Goal: Task Accomplishment & Management: Manage account settings

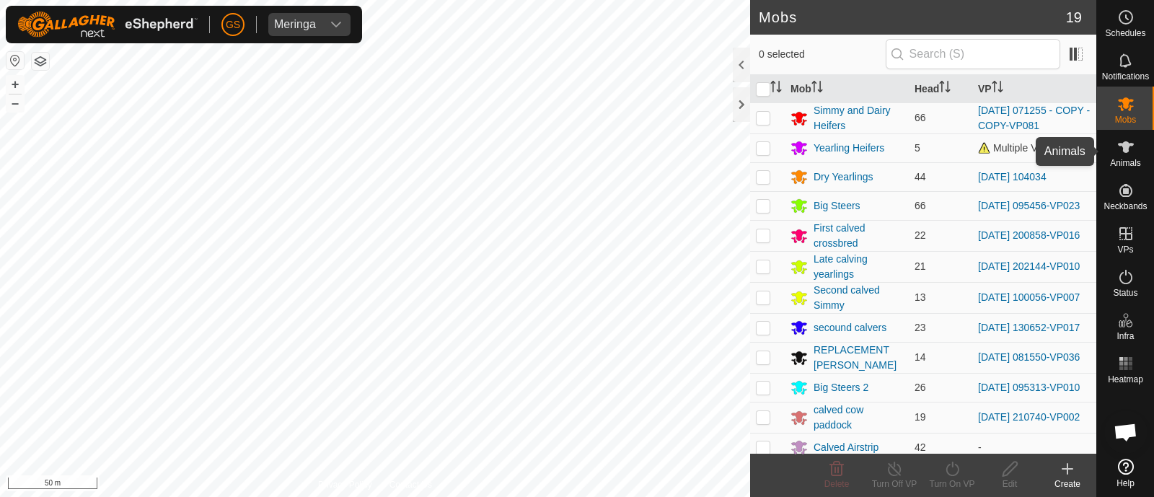
click at [1125, 149] on icon at bounding box center [1126, 147] width 16 height 12
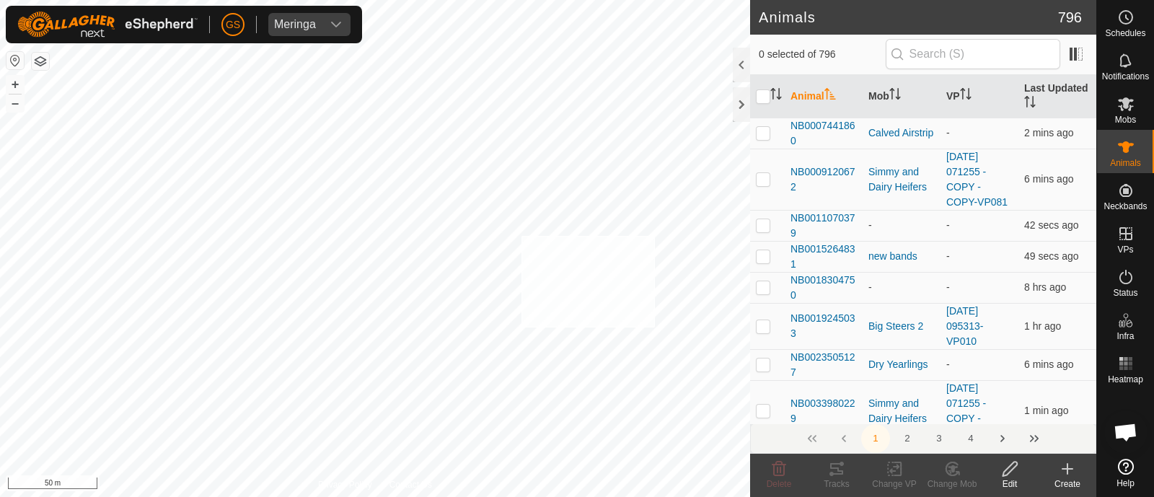
checkbox input "true"
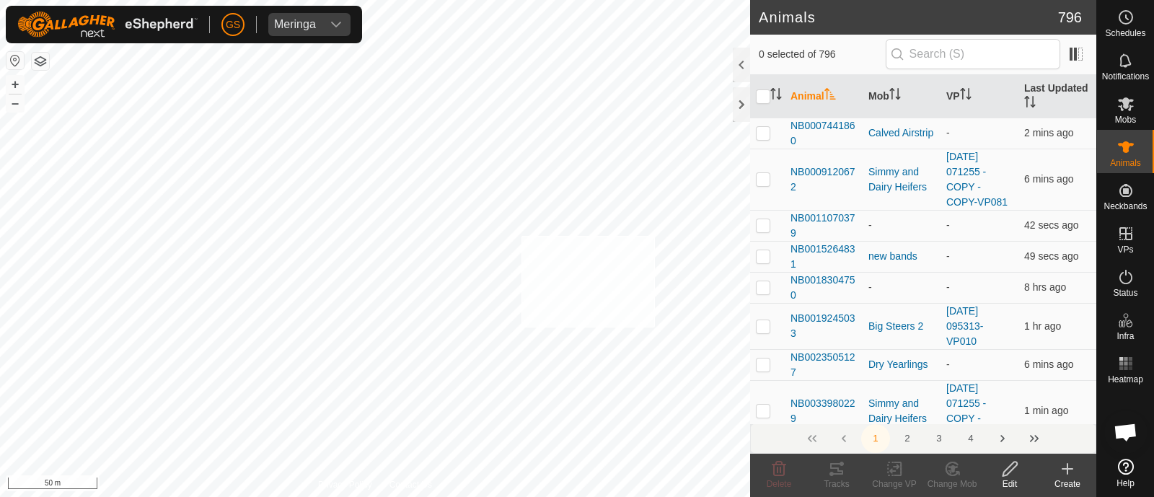
checkbox input "true"
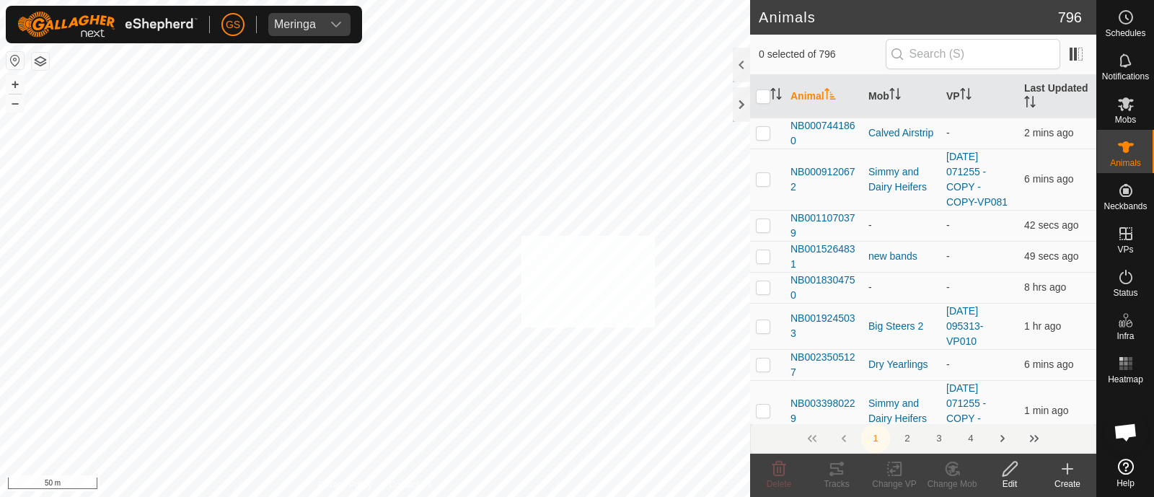
checkbox input "true"
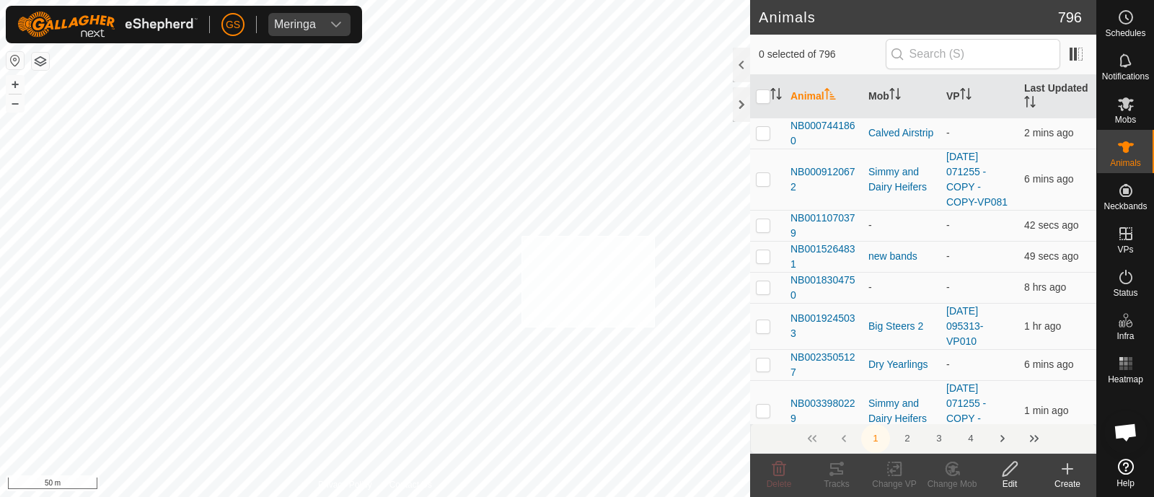
checkbox input "true"
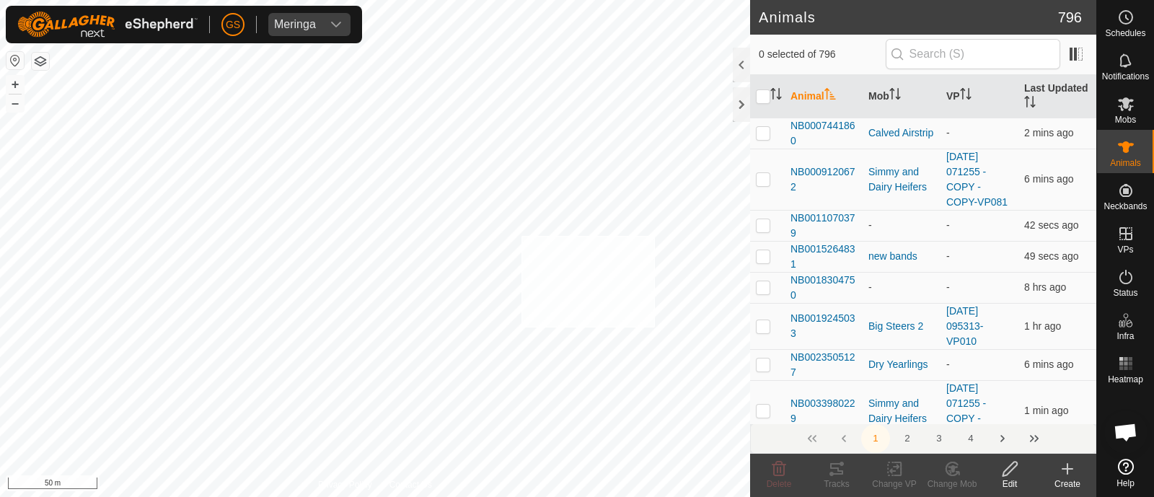
checkbox input "true"
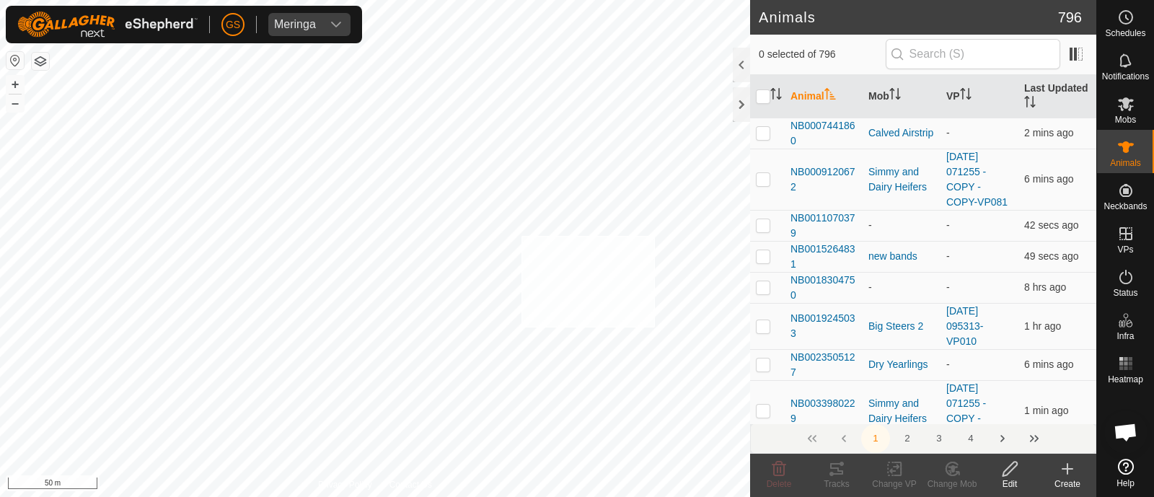
checkbox input "true"
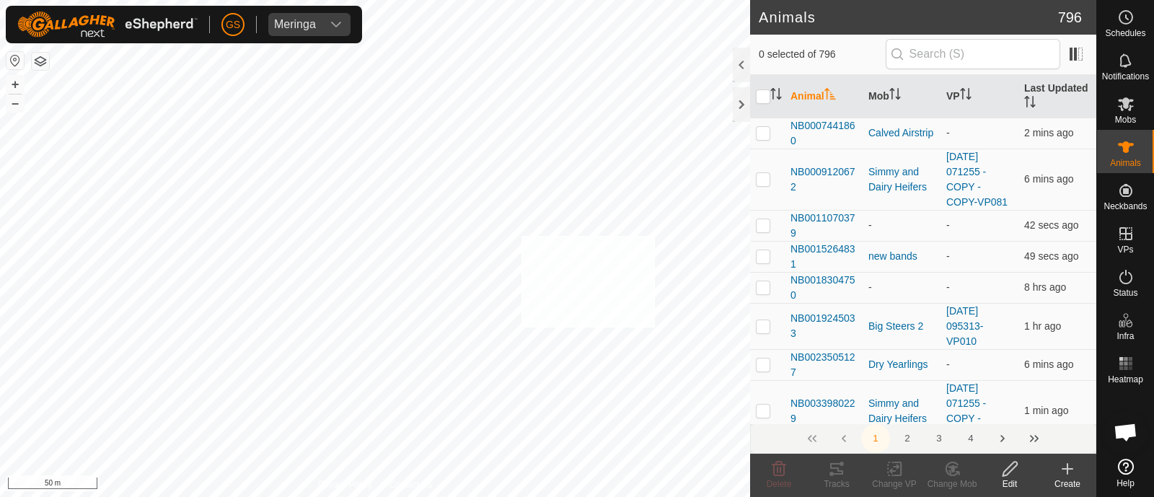
checkbox input "true"
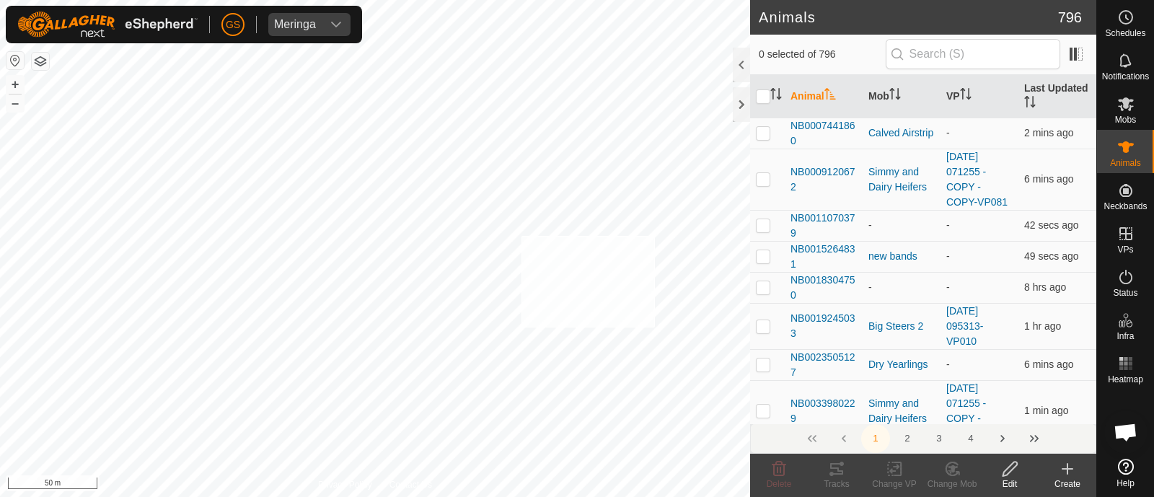
checkbox input "true"
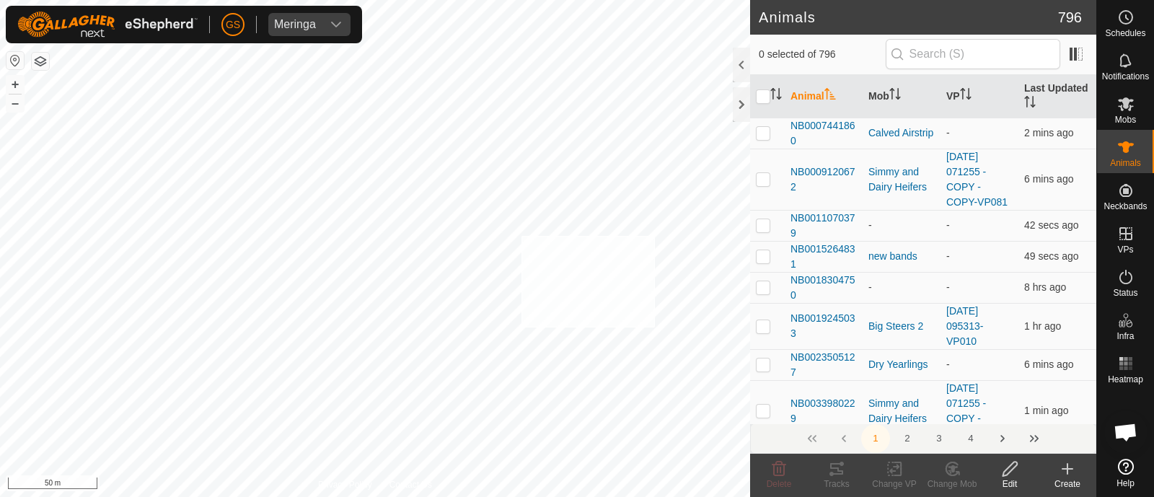
checkbox input "true"
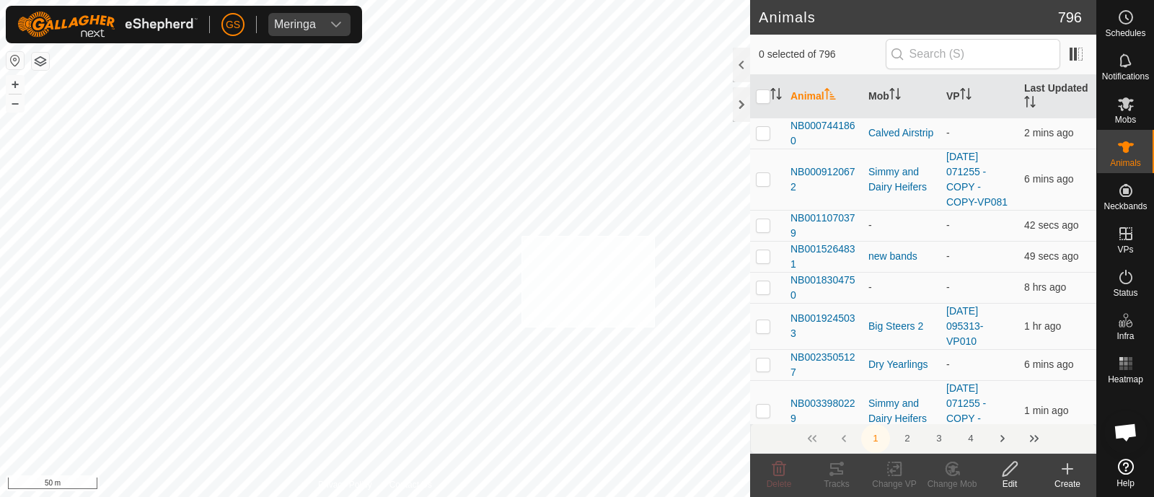
checkbox input "true"
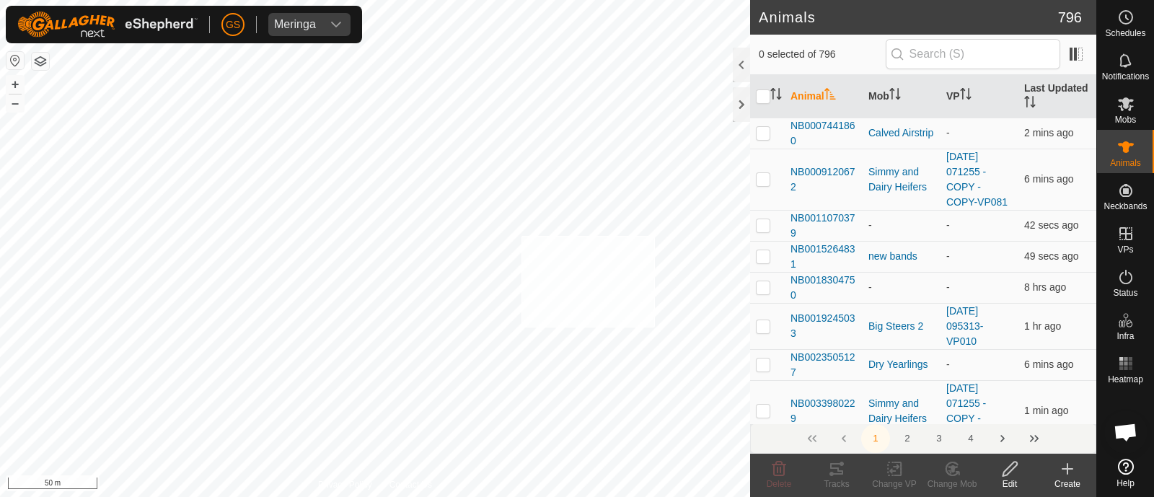
checkbox input "true"
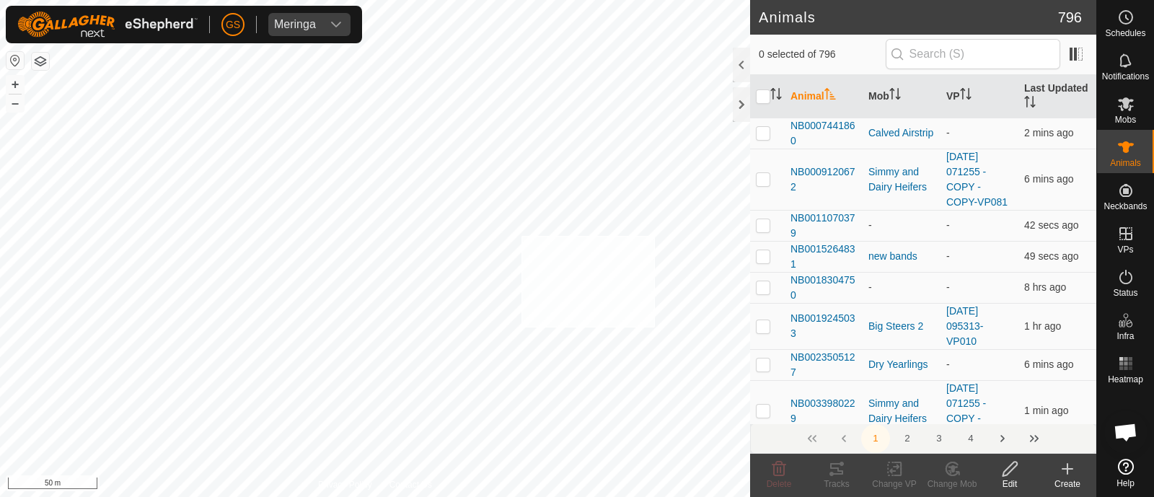
checkbox input "true"
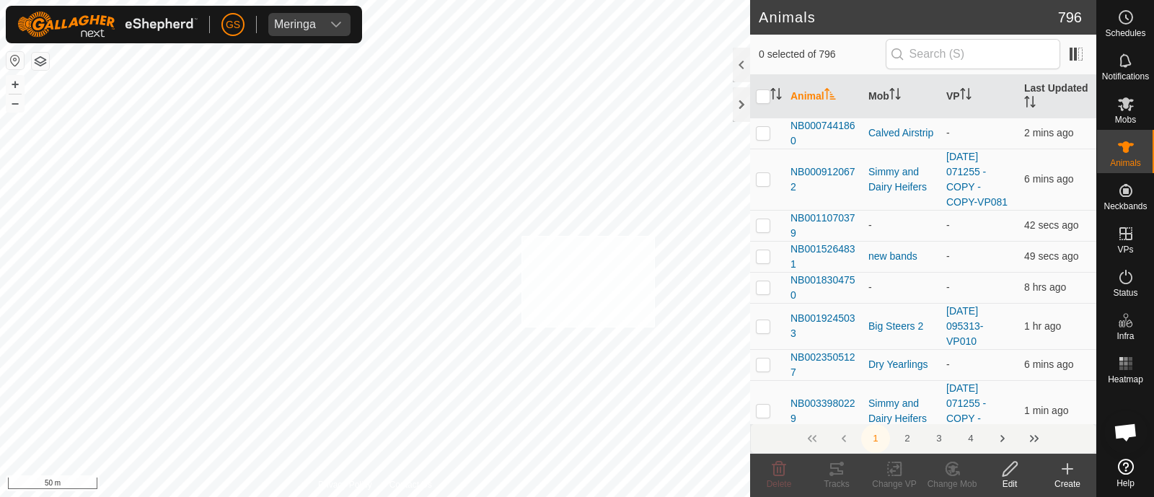
checkbox input "true"
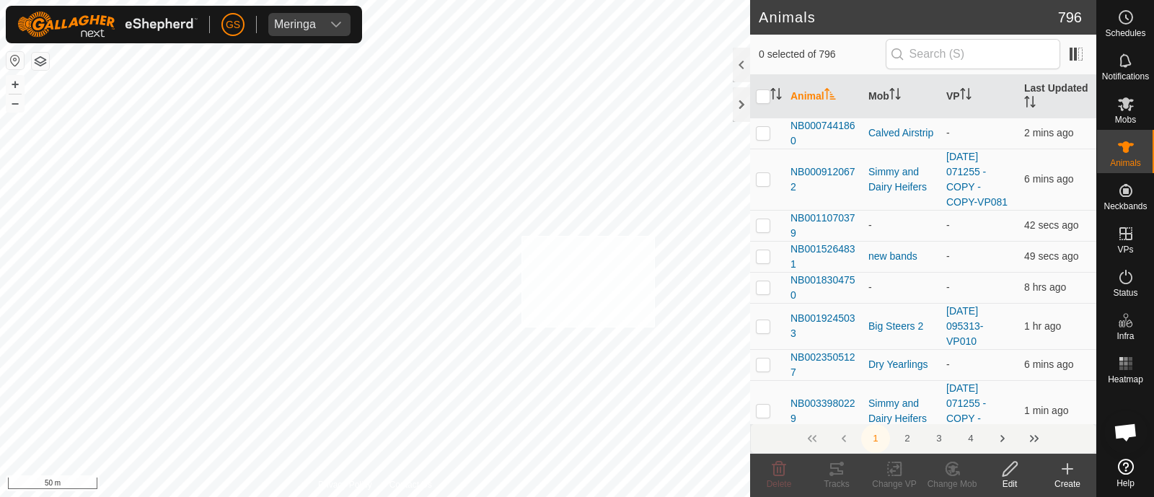
checkbox input "true"
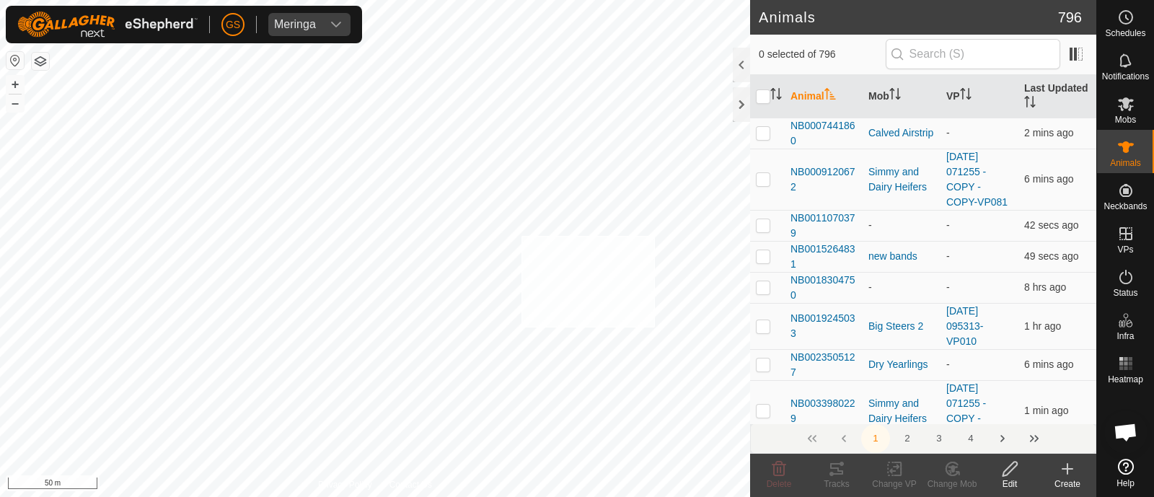
checkbox input "true"
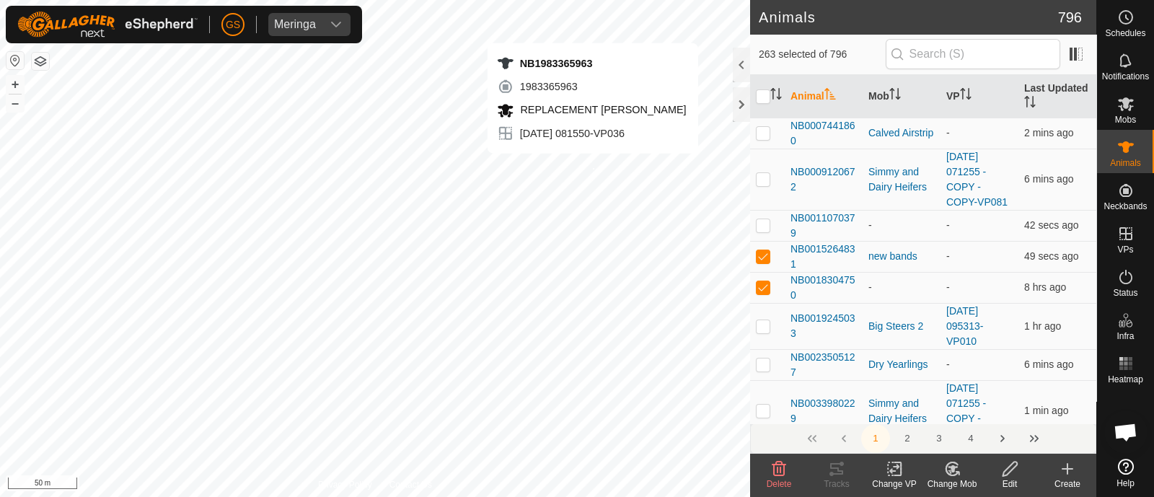
click at [592, 167] on div "NB1983365963 1983365963 REPLACEMENT [PERSON_NAME] [DATE] 081550-VP036 + – ⇧ i 5…" at bounding box center [375, 248] width 750 height 497
click at [631, 167] on div "NB1661897761 1661897761 REPLACEMENT [PERSON_NAME] [DATE] 081550-VP036 + – ⇧ i 5…" at bounding box center [375, 248] width 750 height 497
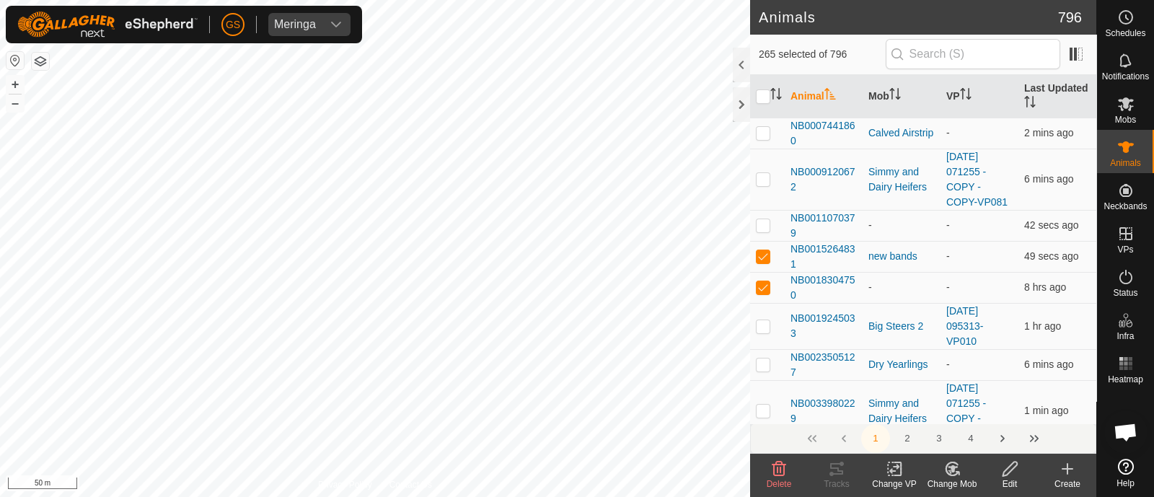
click at [949, 465] on icon at bounding box center [952, 468] width 18 height 17
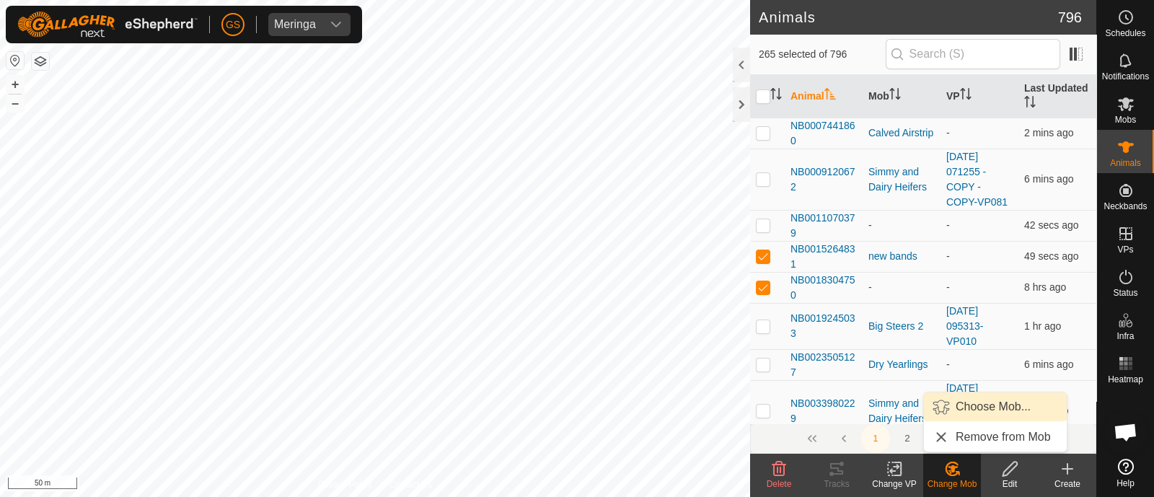
click at [954, 412] on link "Choose Mob..." at bounding box center [995, 406] width 143 height 29
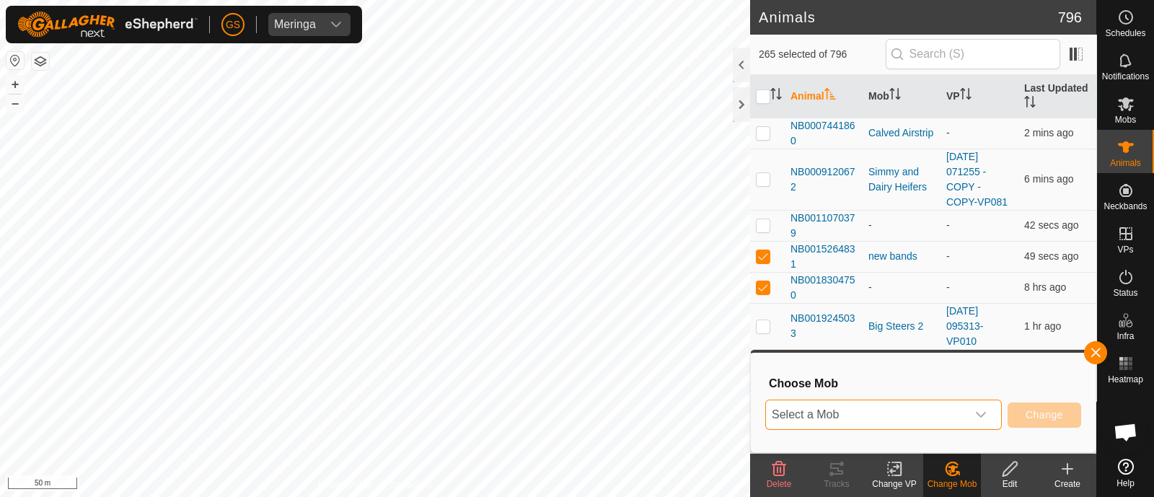
click at [924, 415] on span "Select a Mob" at bounding box center [866, 414] width 200 height 29
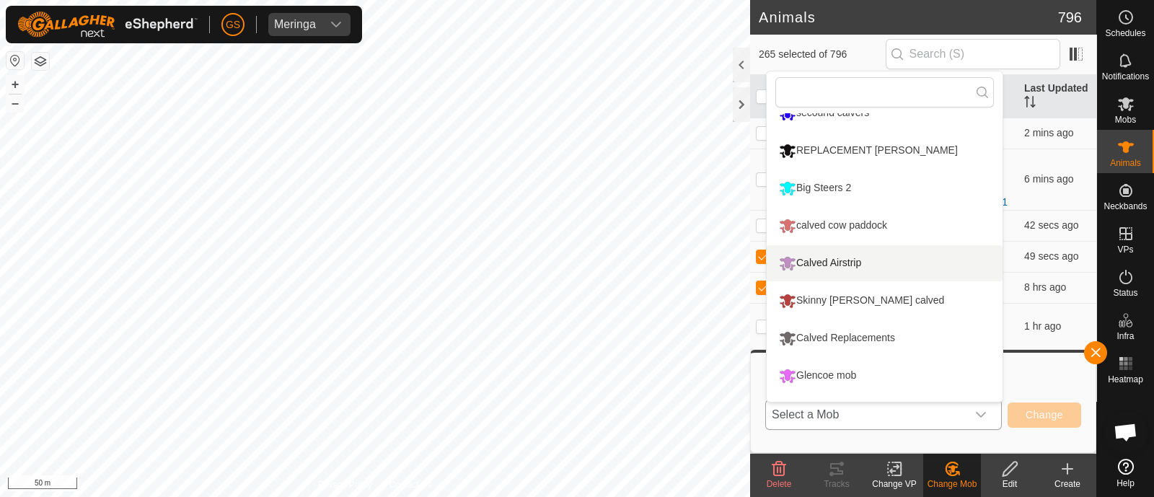
scroll to position [371, 0]
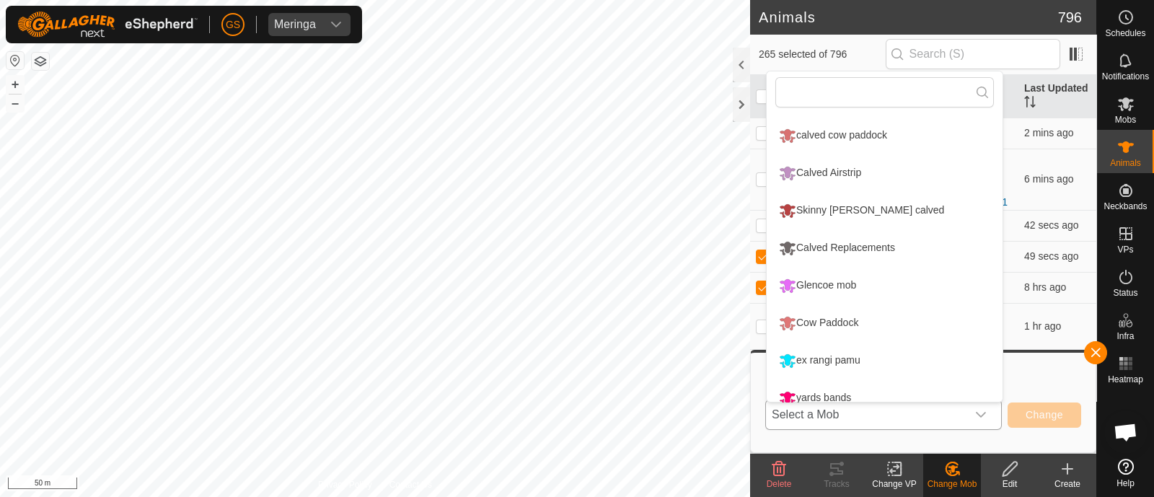
click at [826, 243] on li "Calved Replacements" at bounding box center [884, 248] width 236 height 36
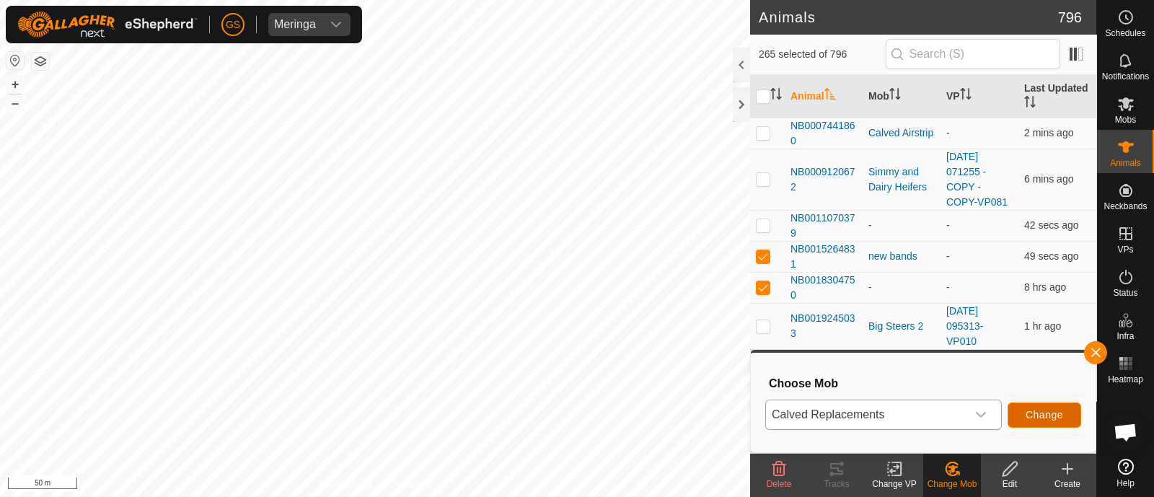
click at [1060, 405] on button "Change" at bounding box center [1044, 414] width 74 height 25
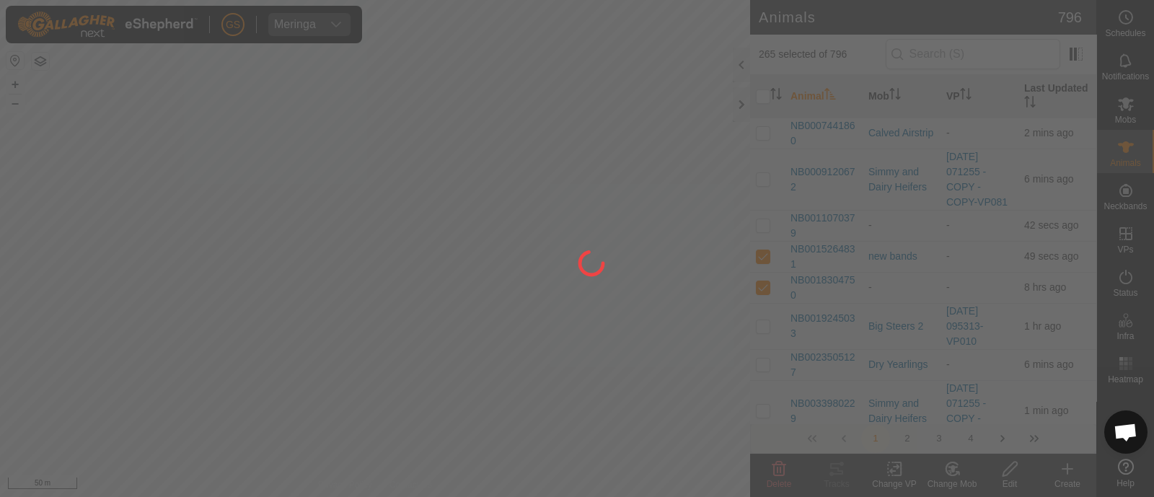
checkbox input "false"
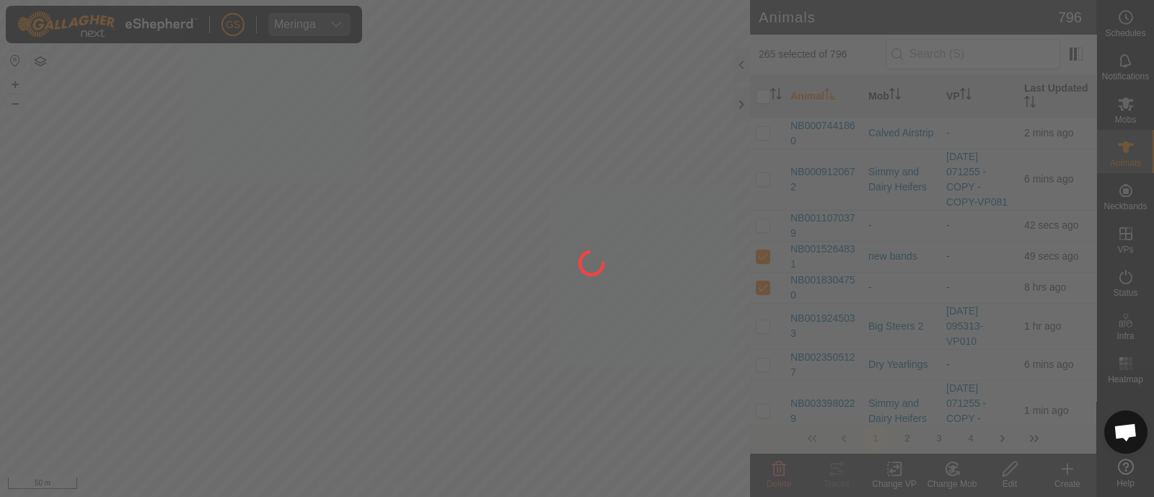
checkbox input "false"
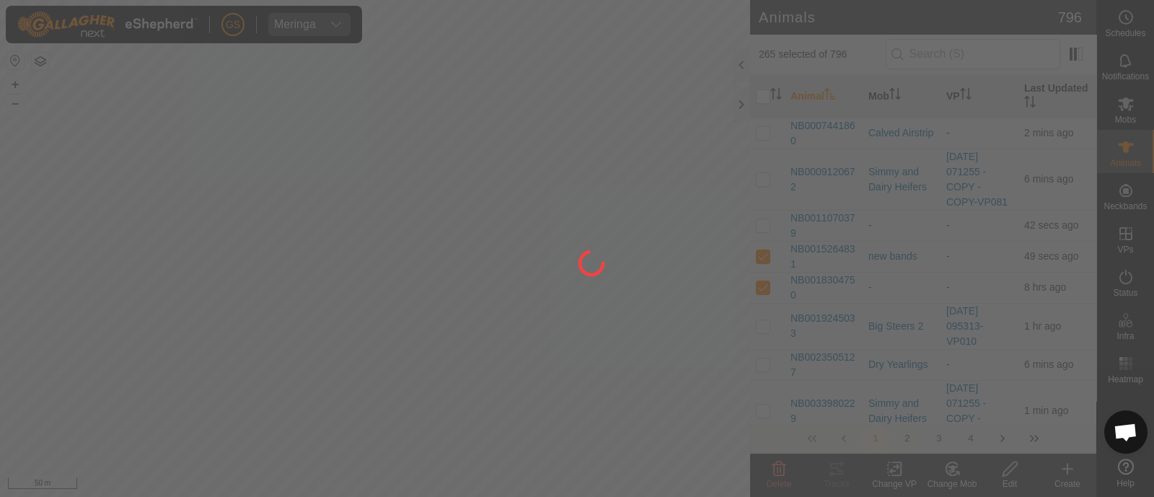
checkbox input "false"
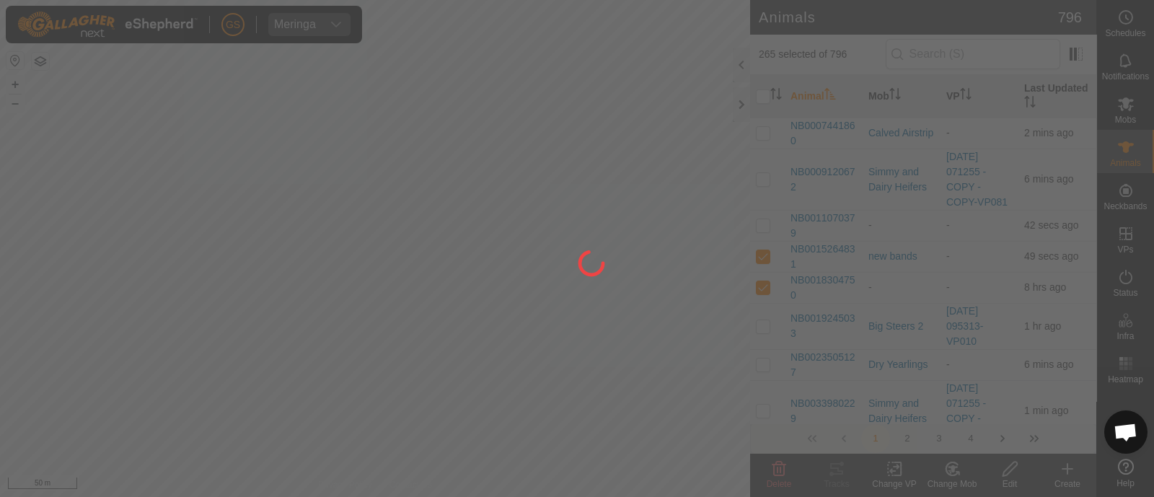
checkbox input "false"
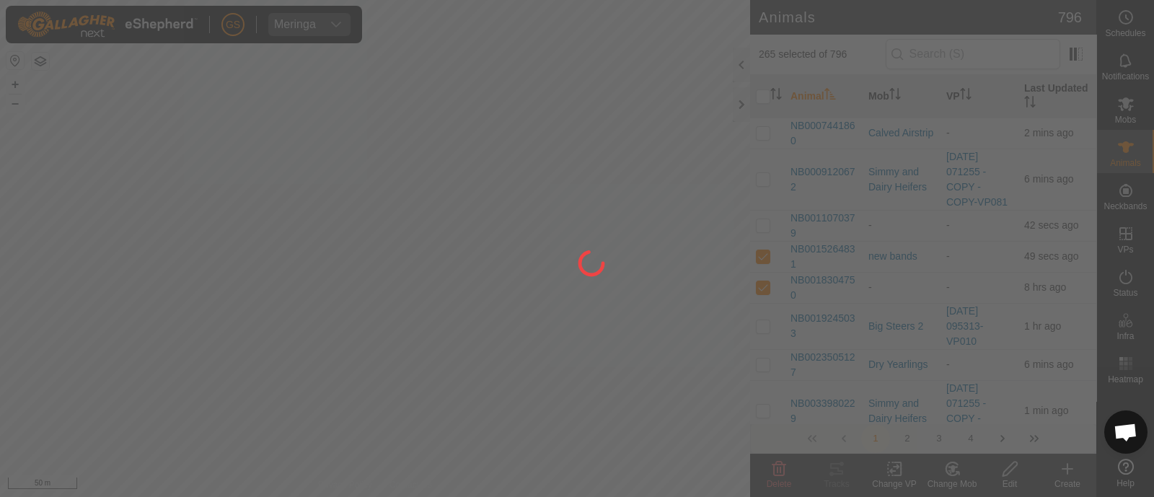
checkbox input "false"
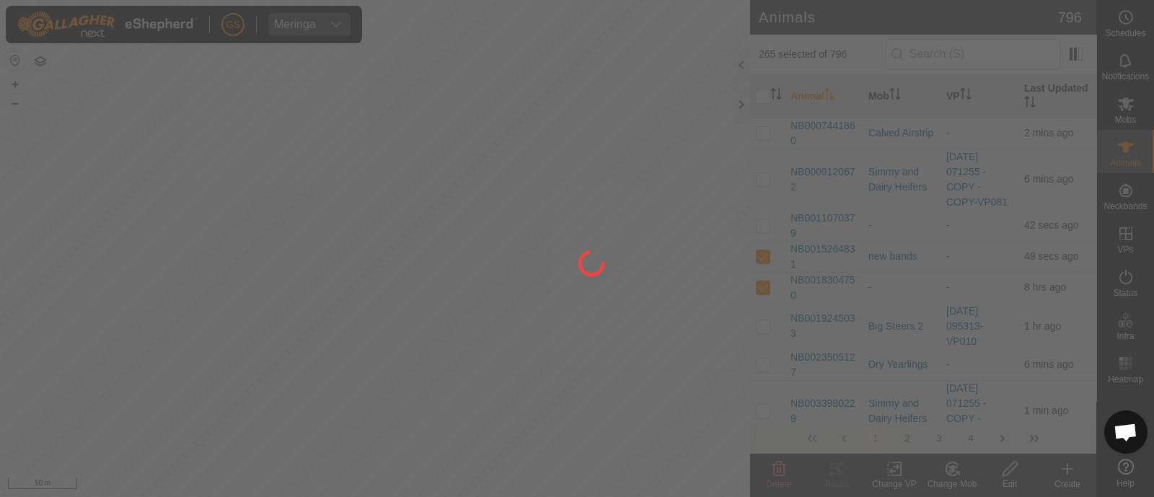
checkbox input "false"
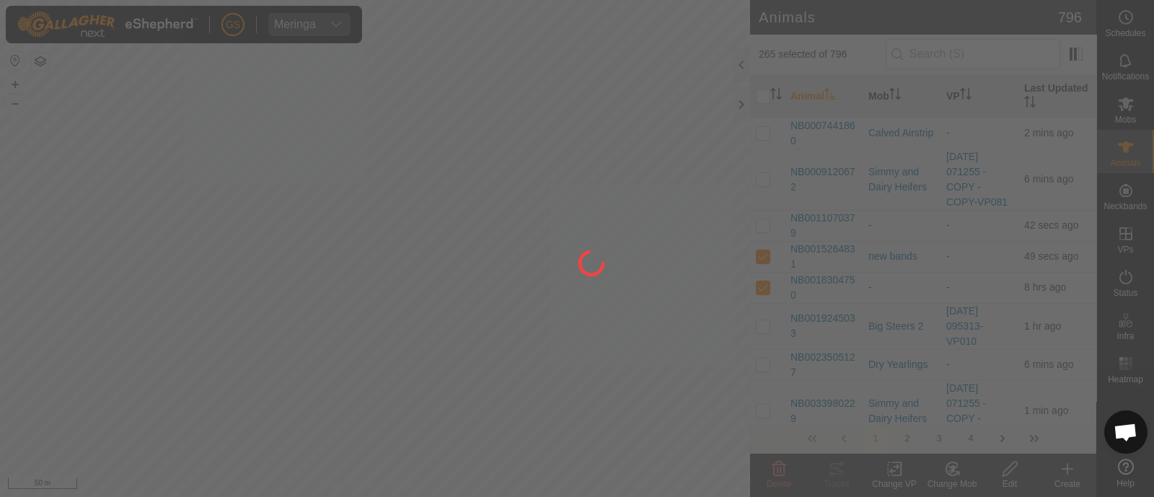
checkbox input "false"
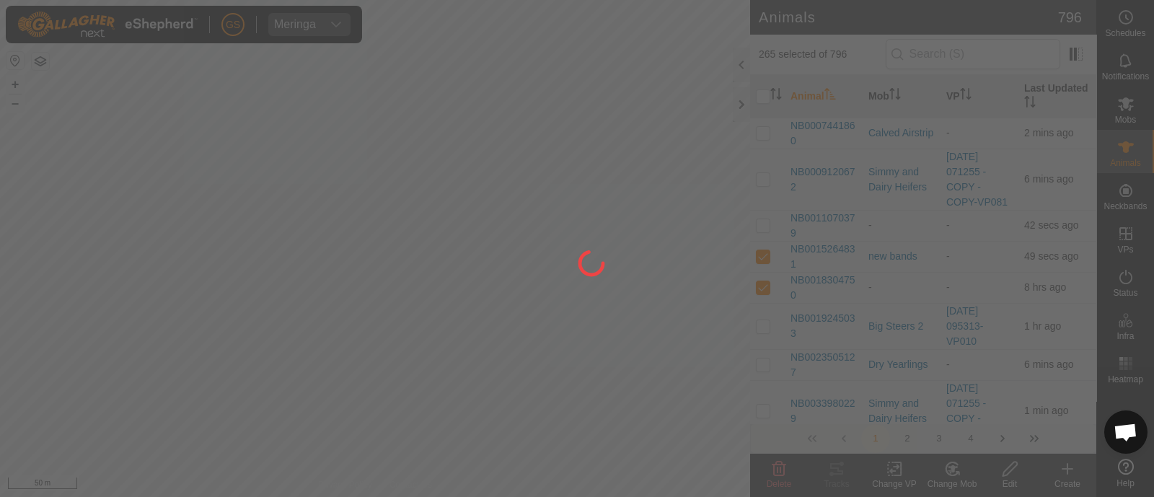
checkbox input "false"
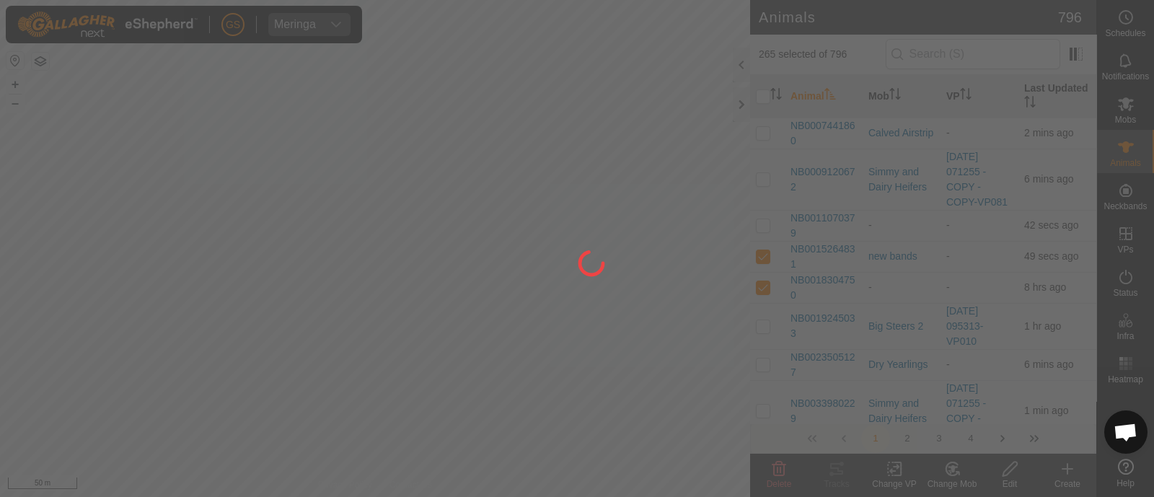
checkbox input "false"
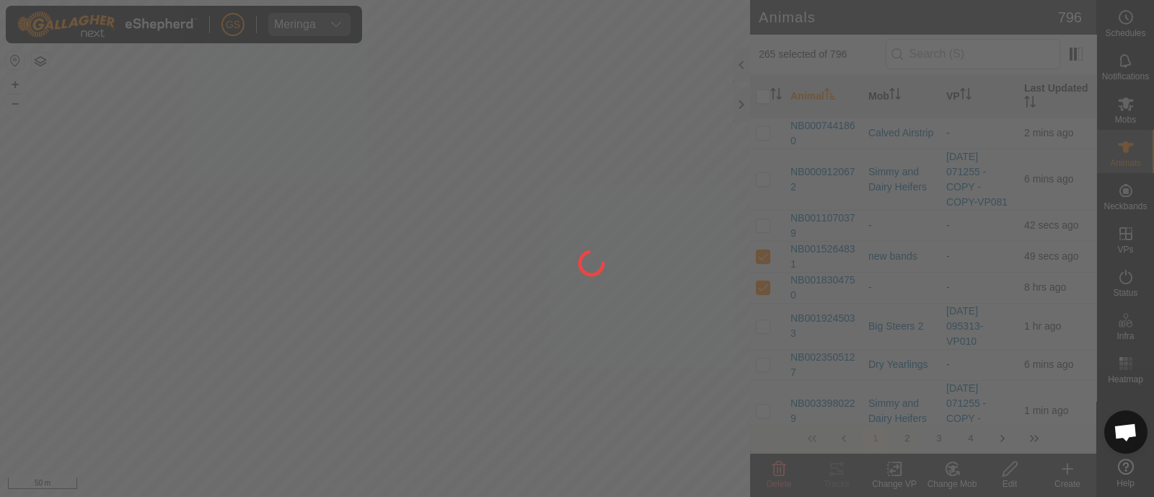
checkbox input "false"
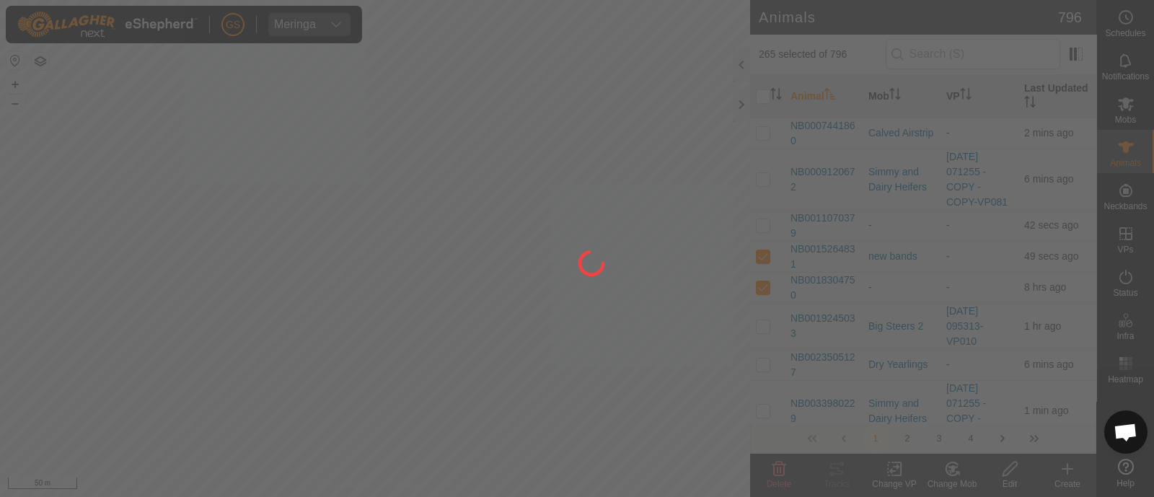
checkbox input "false"
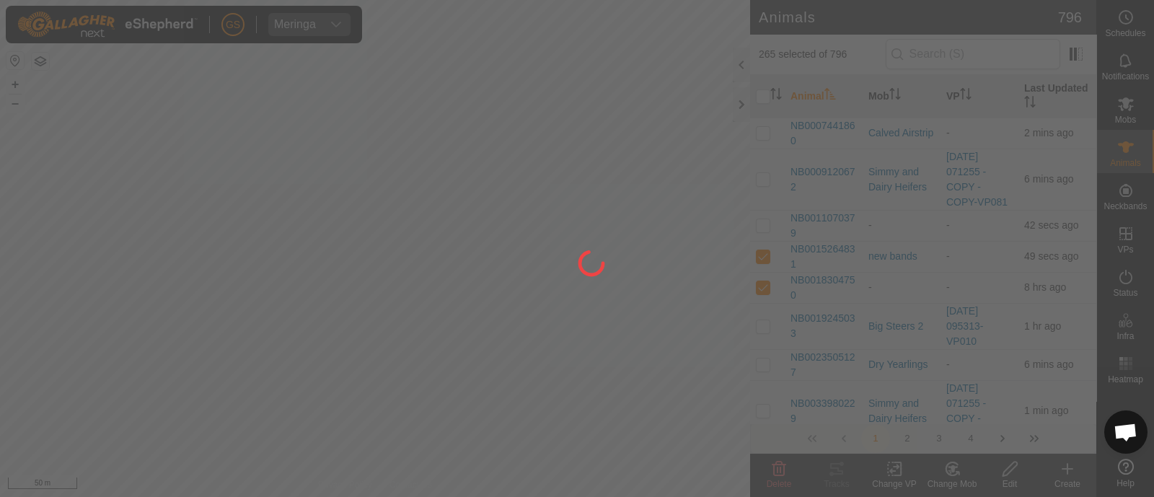
checkbox input "false"
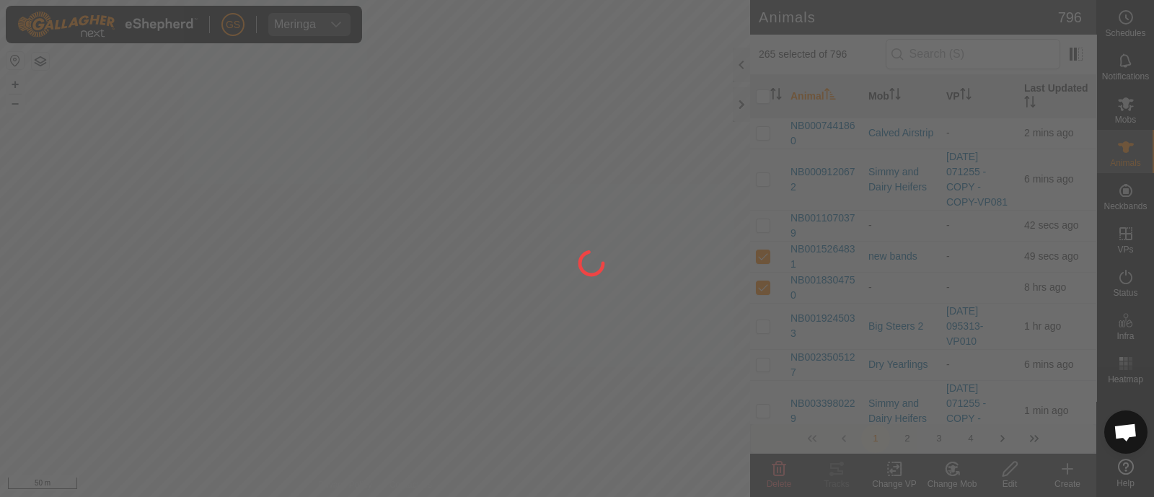
checkbox input "false"
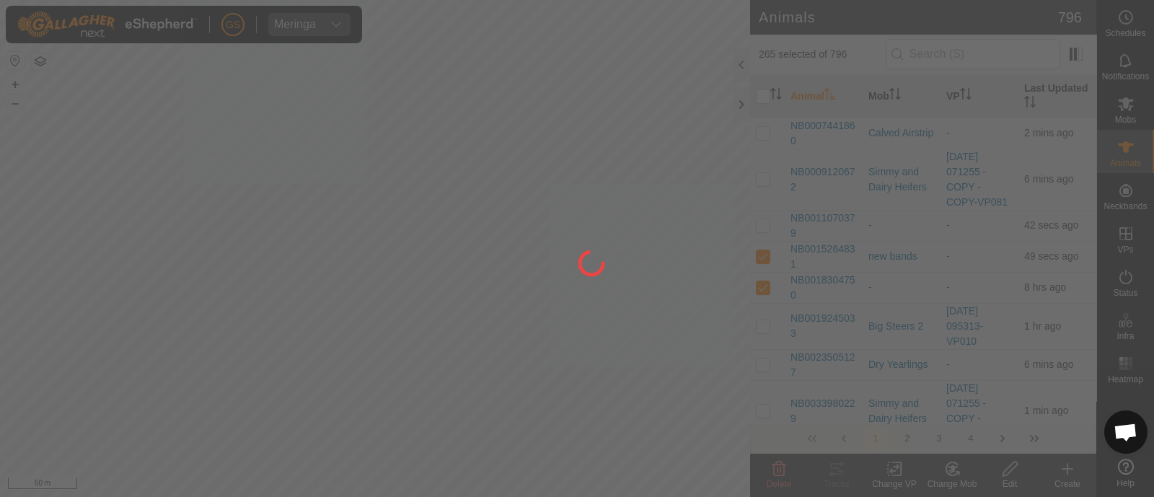
checkbox input "false"
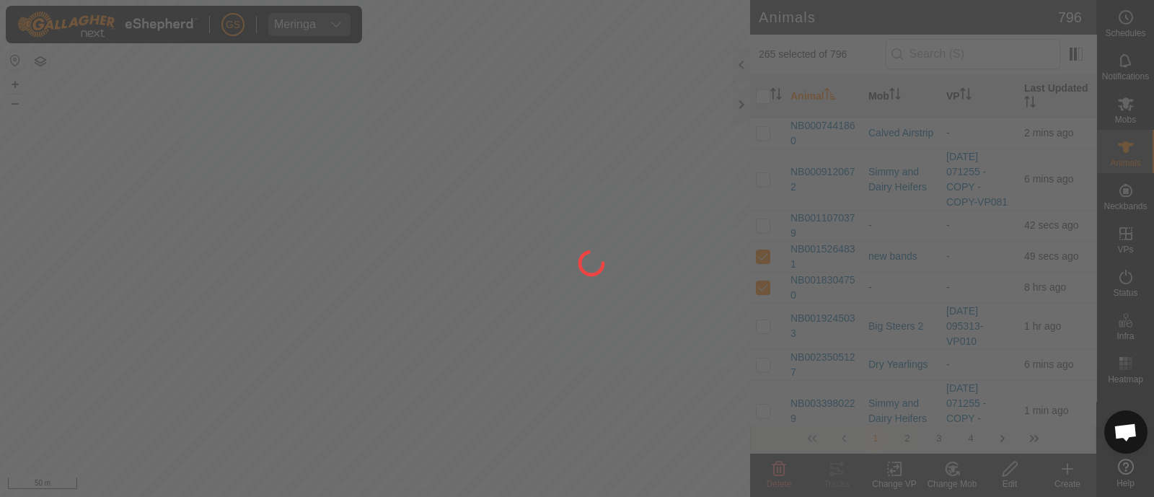
checkbox input "false"
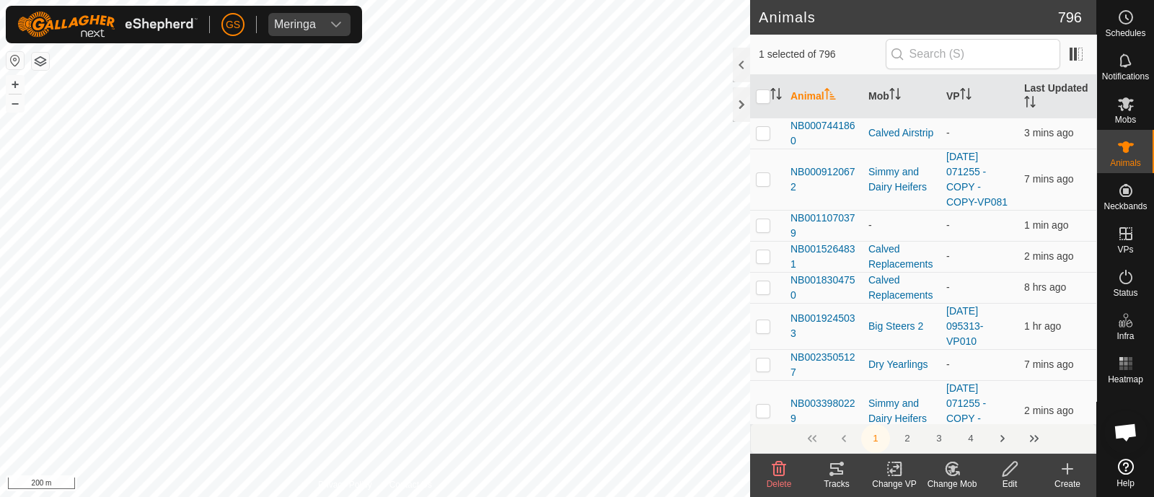
click at [946, 474] on icon at bounding box center [952, 468] width 18 height 17
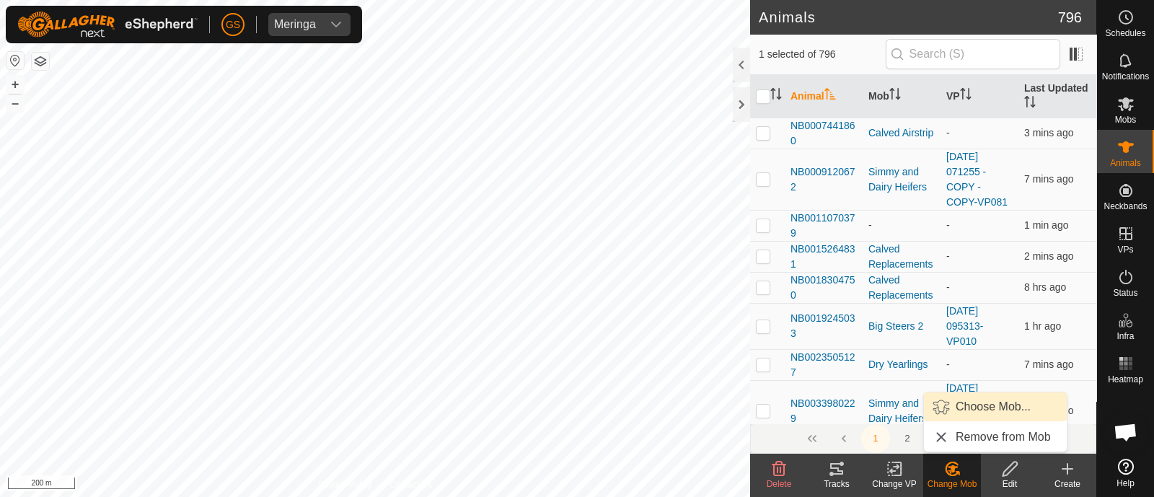
click at [949, 408] on link "Choose Mob..." at bounding box center [995, 406] width 143 height 29
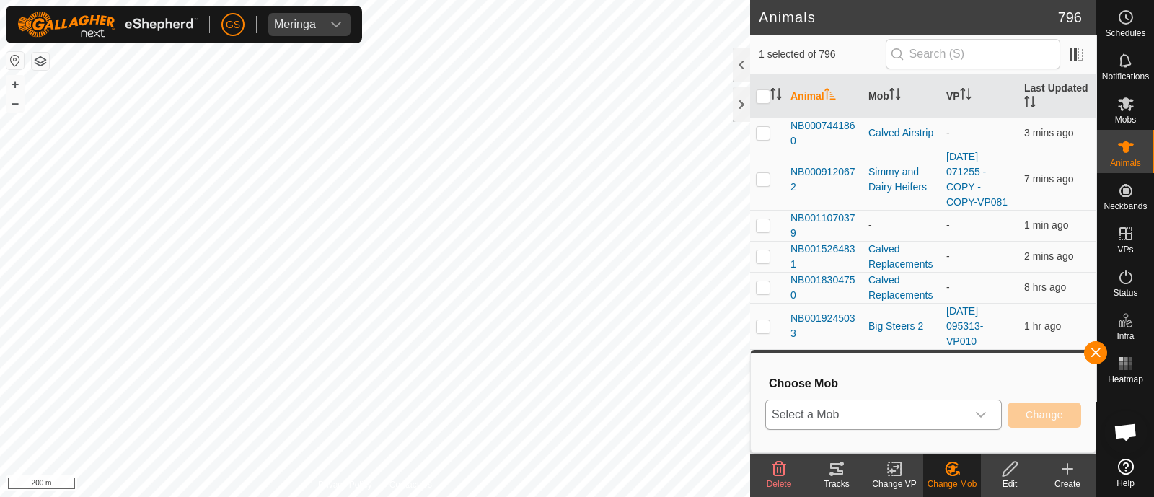
click at [939, 415] on span "Select a Mob" at bounding box center [866, 414] width 200 height 29
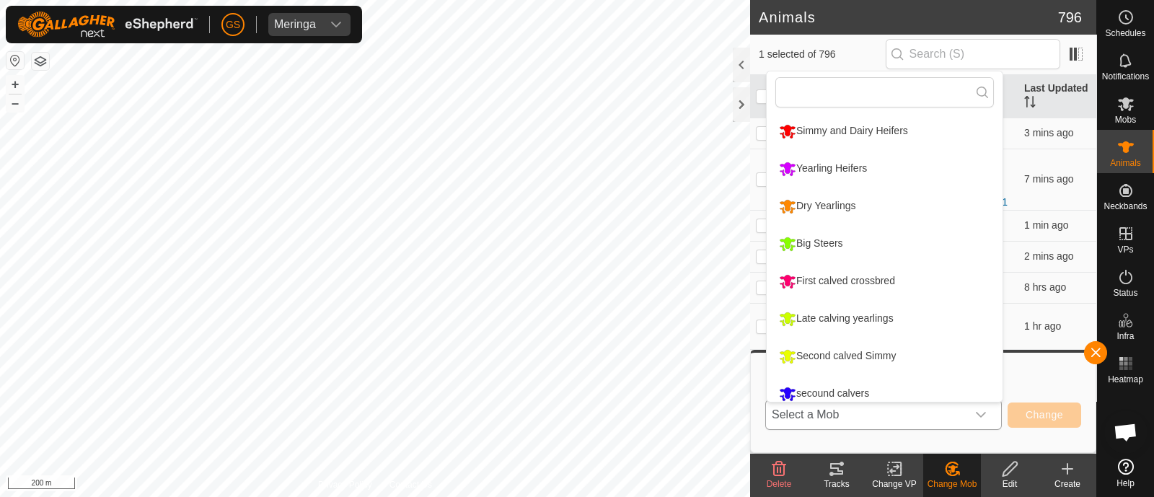
scroll to position [10, 0]
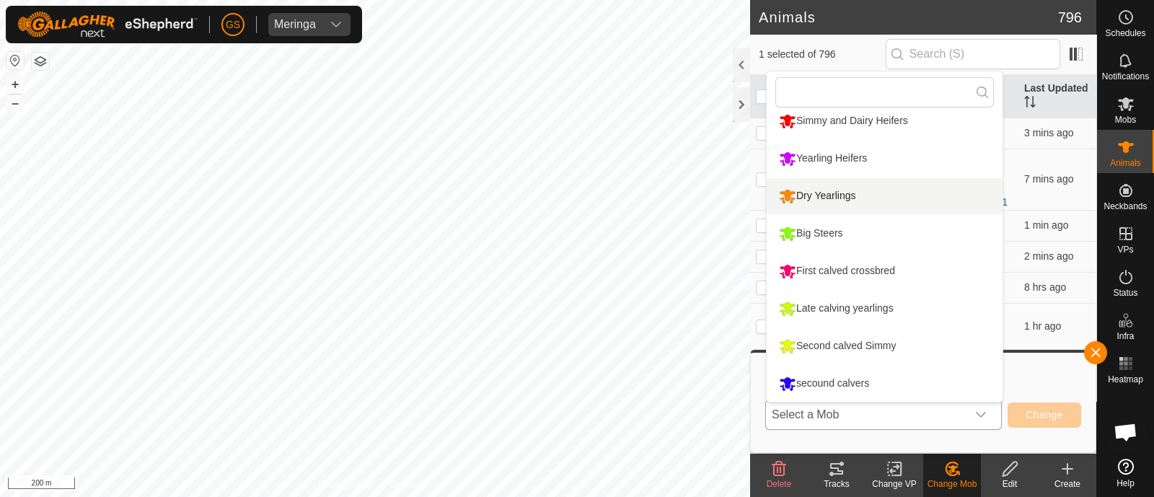
click at [844, 196] on li "Dry Yearlings" at bounding box center [884, 196] width 236 height 36
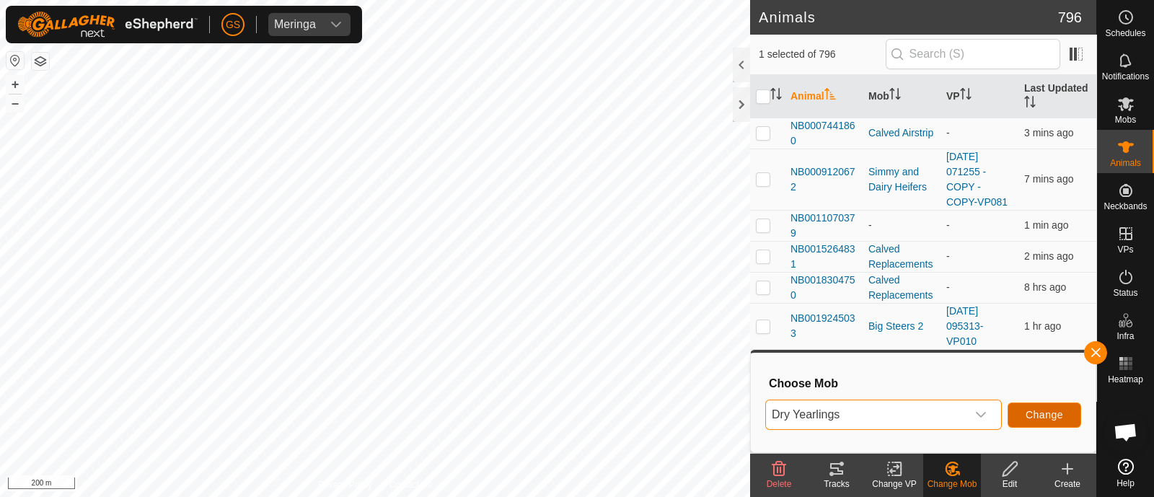
click at [1042, 409] on span "Change" at bounding box center [1043, 415] width 37 height 12
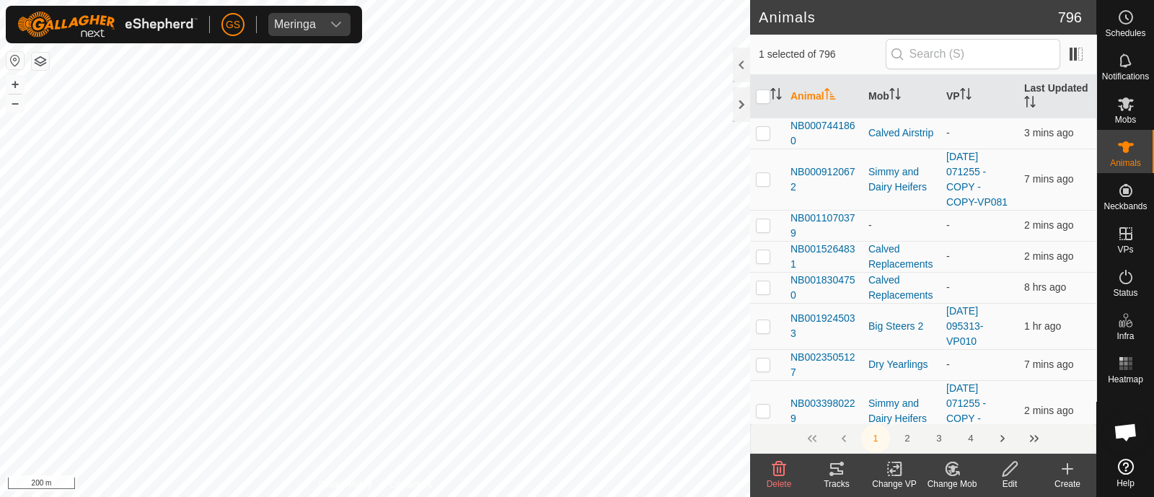
click at [888, 469] on icon at bounding box center [894, 468] width 18 height 17
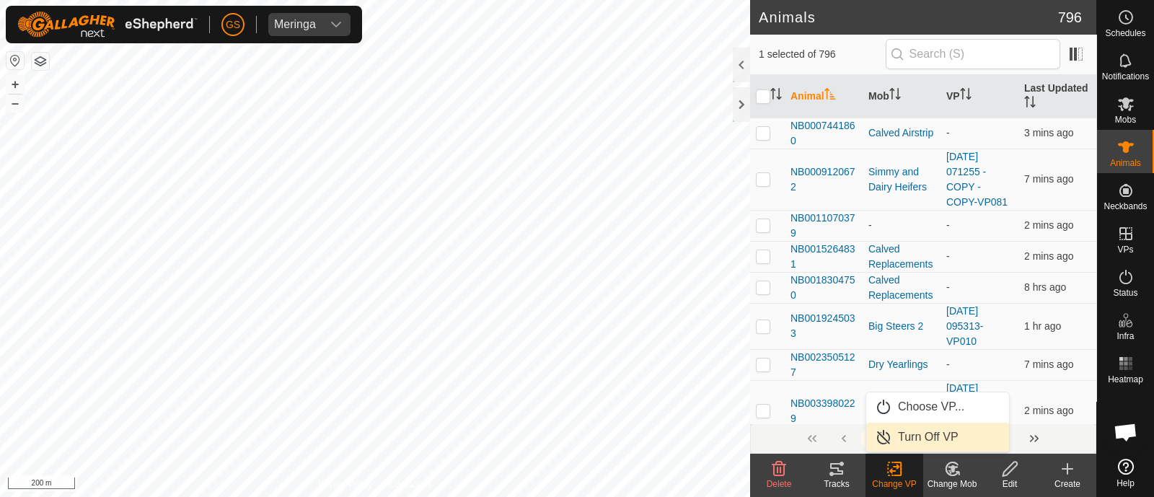
click at [903, 434] on link "Turn Off VP" at bounding box center [937, 437] width 143 height 29
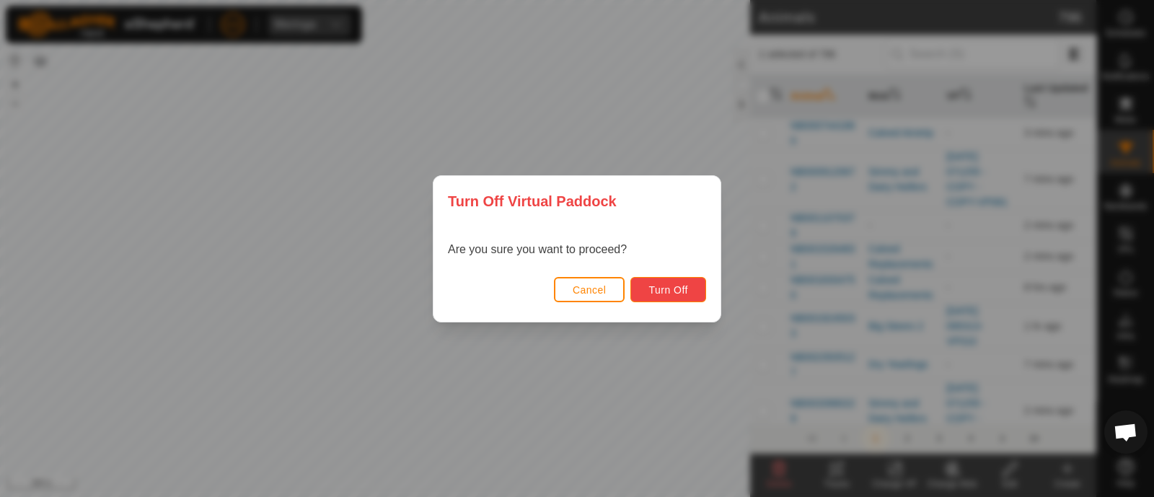
click at [674, 290] on span "Turn Off" at bounding box center [668, 290] width 40 height 12
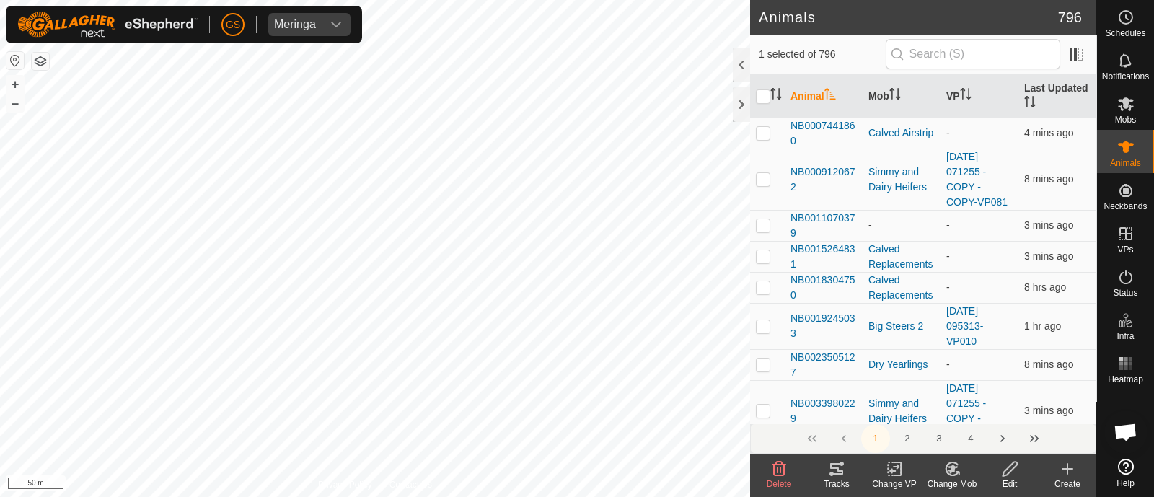
click at [948, 471] on icon at bounding box center [949, 471] width 4 height 4
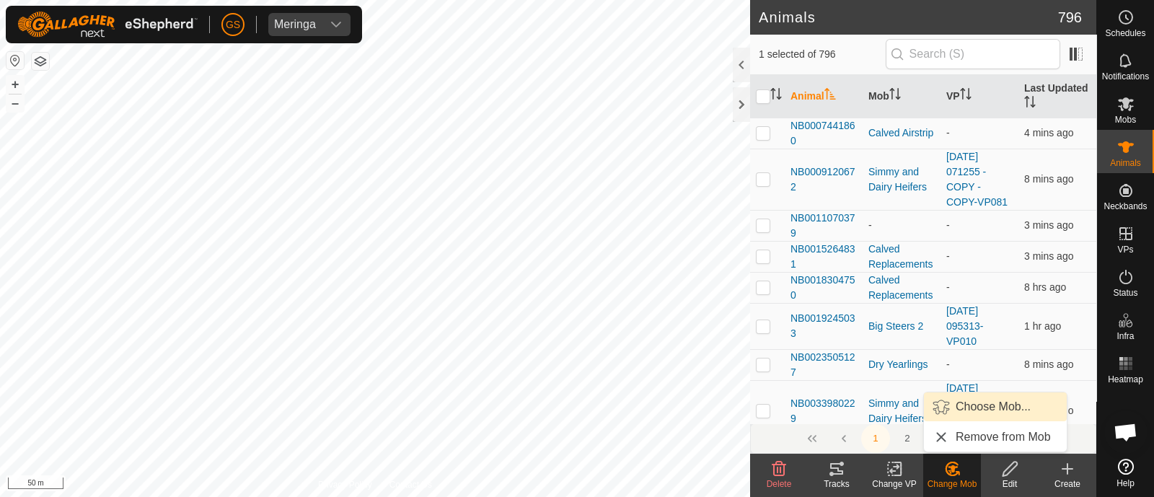
click at [977, 406] on link "Choose Mob..." at bounding box center [995, 406] width 143 height 29
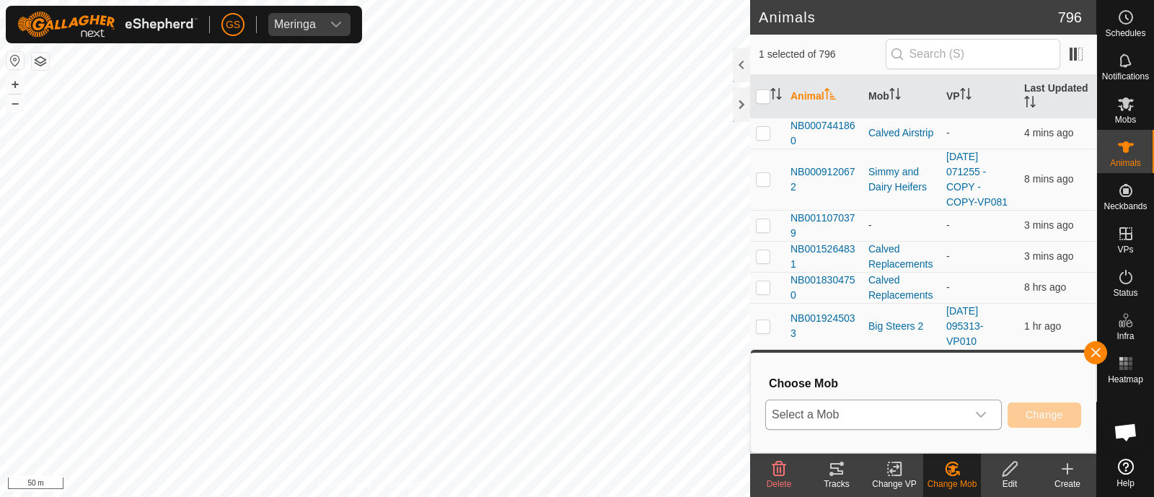
click at [967, 412] on div "dropdown trigger" at bounding box center [980, 414] width 29 height 29
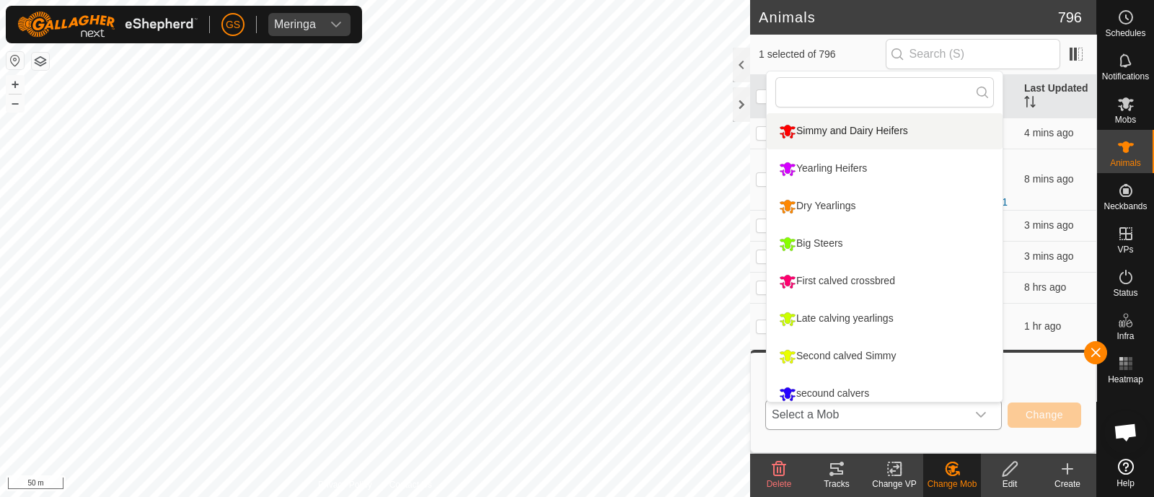
click at [808, 127] on li "Simmy and Dairy Heifers" at bounding box center [884, 131] width 236 height 36
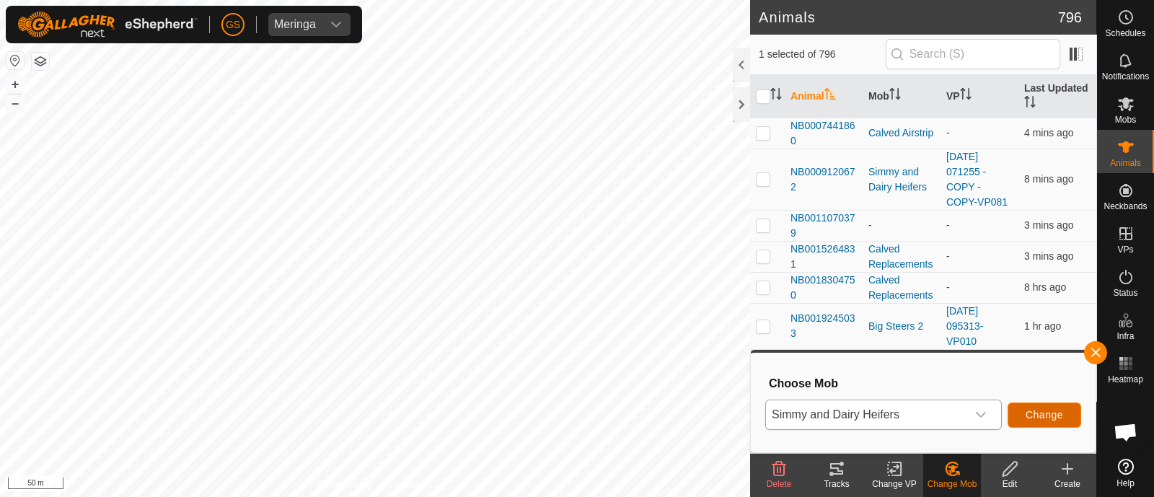
click at [1056, 412] on span "Change" at bounding box center [1043, 415] width 37 height 12
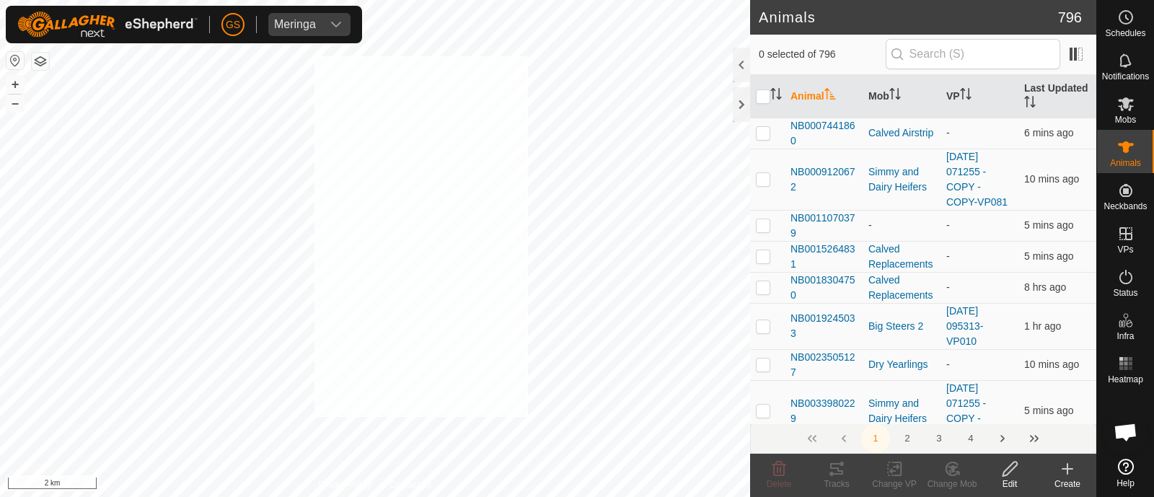
checkbox input "true"
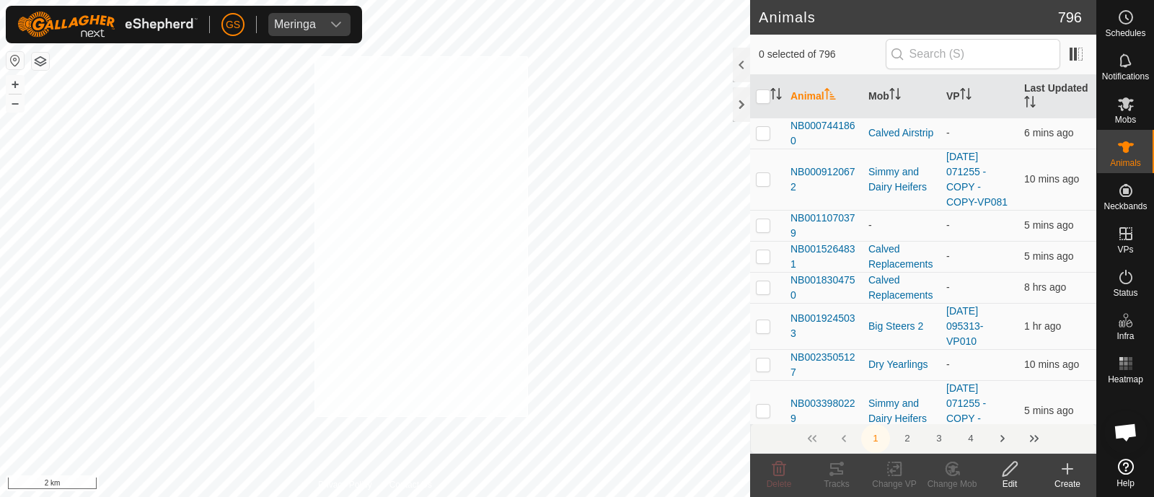
checkbox input "true"
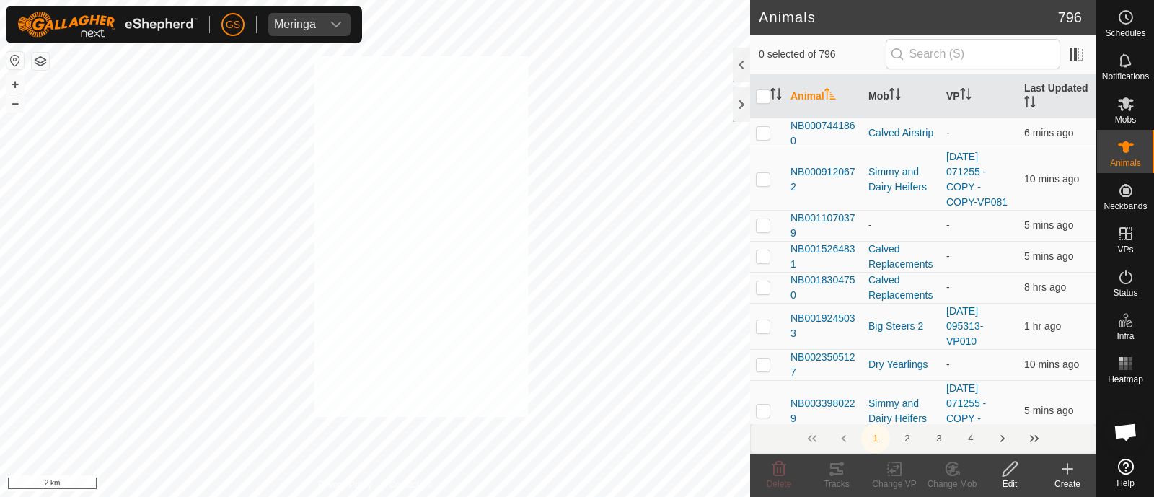
checkbox input "true"
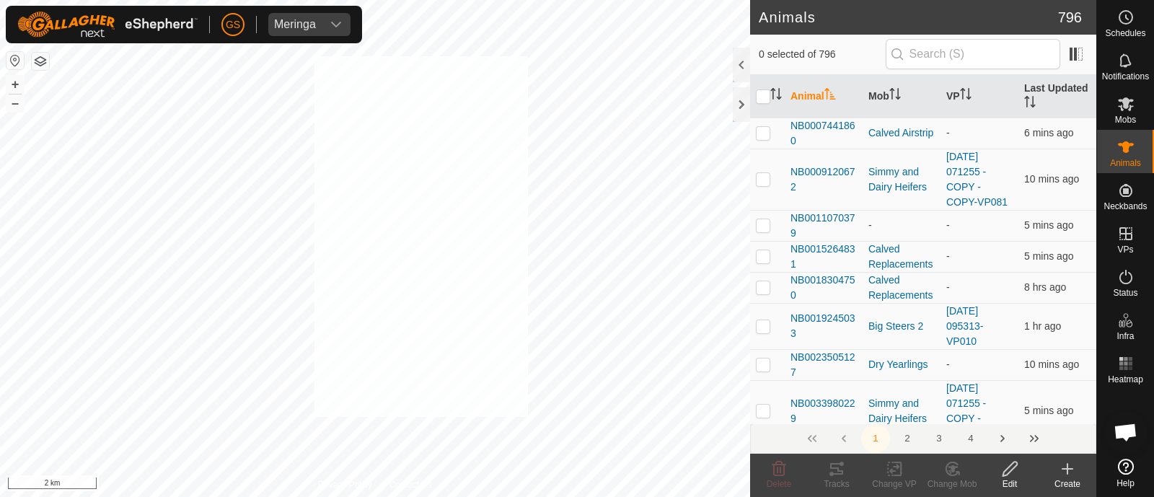
checkbox input "true"
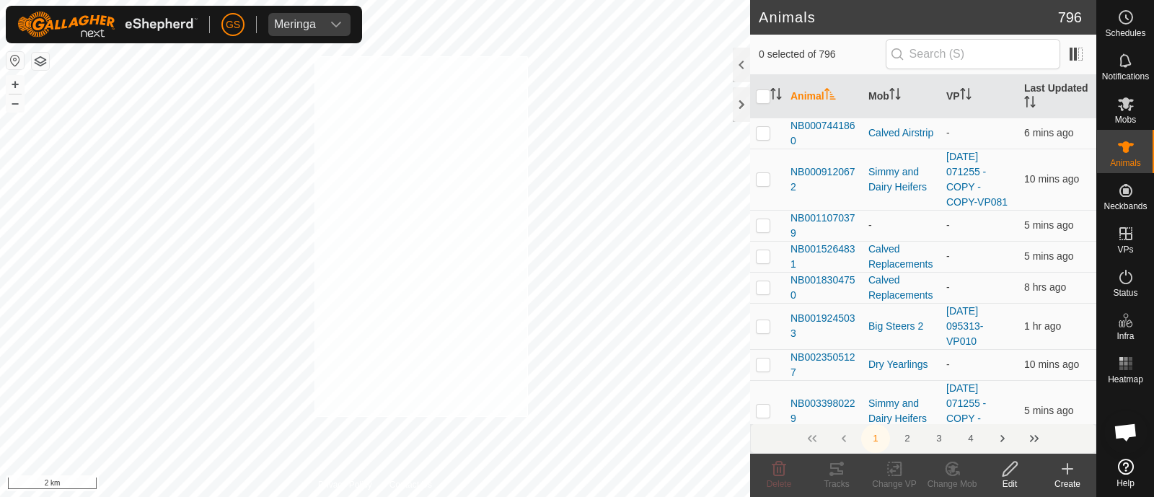
checkbox input "true"
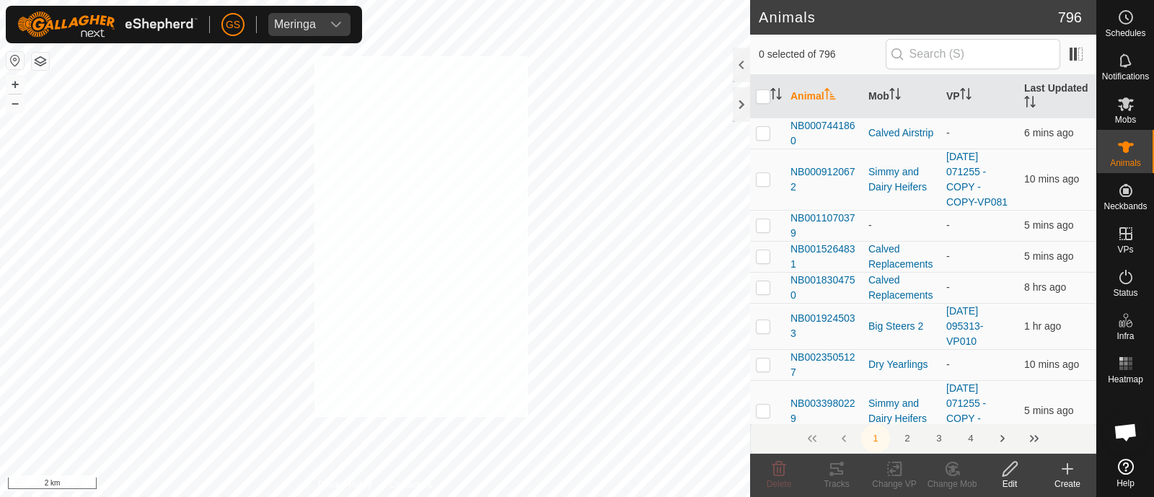
checkbox input "true"
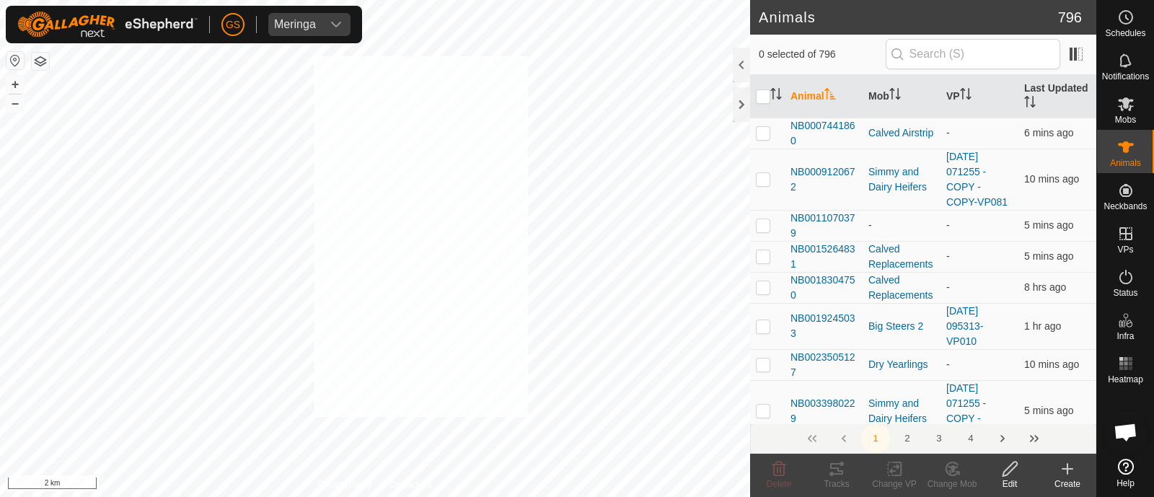
checkbox input "true"
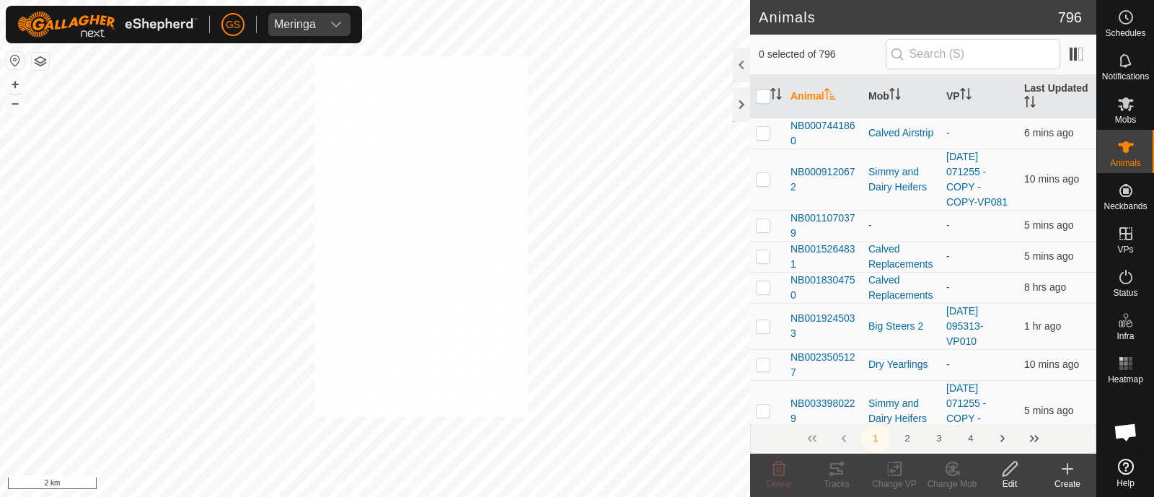
checkbox input "true"
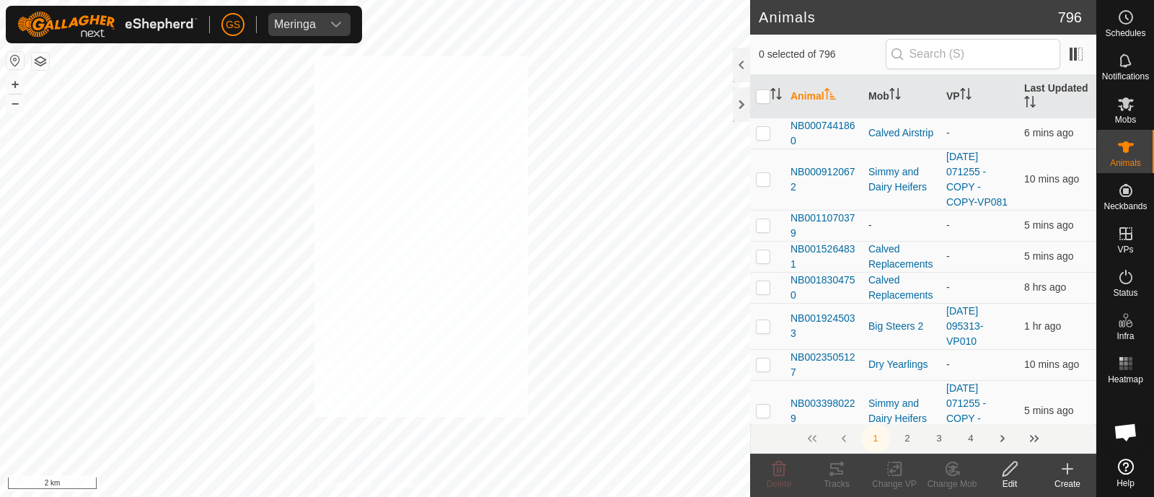
checkbox input "true"
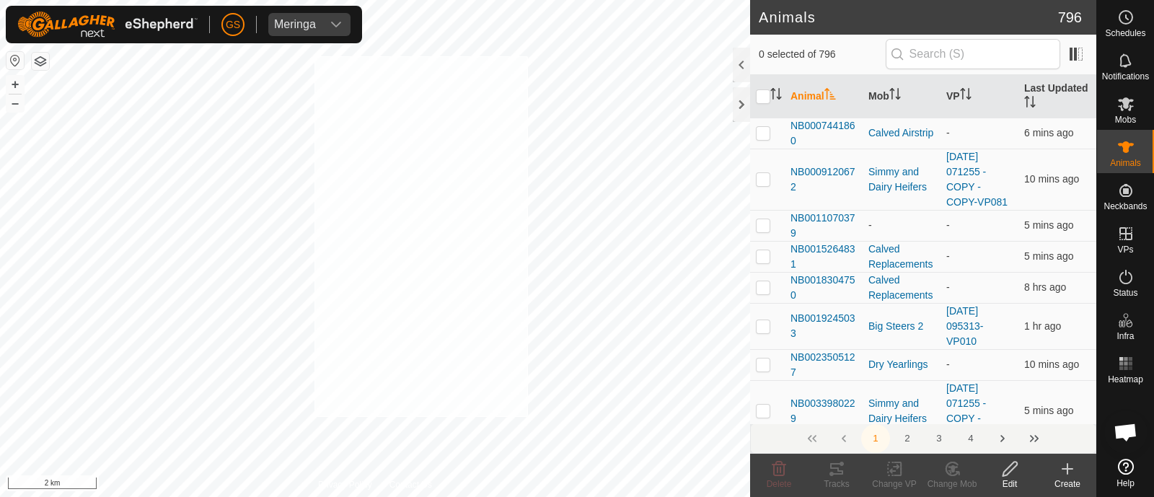
checkbox input "true"
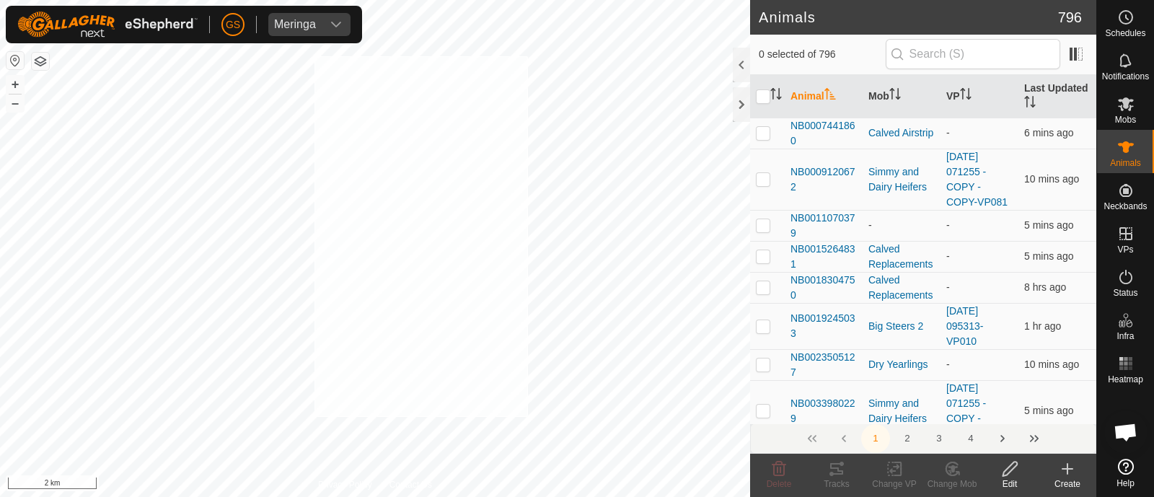
checkbox input "true"
click at [78, 0] on html "[PERSON_NAME] Schedules Notifications Mobs Animals Neckbands VPs Status Infra H…" at bounding box center [577, 248] width 1154 height 497
click at [1130, 107] on icon at bounding box center [1126, 104] width 16 height 14
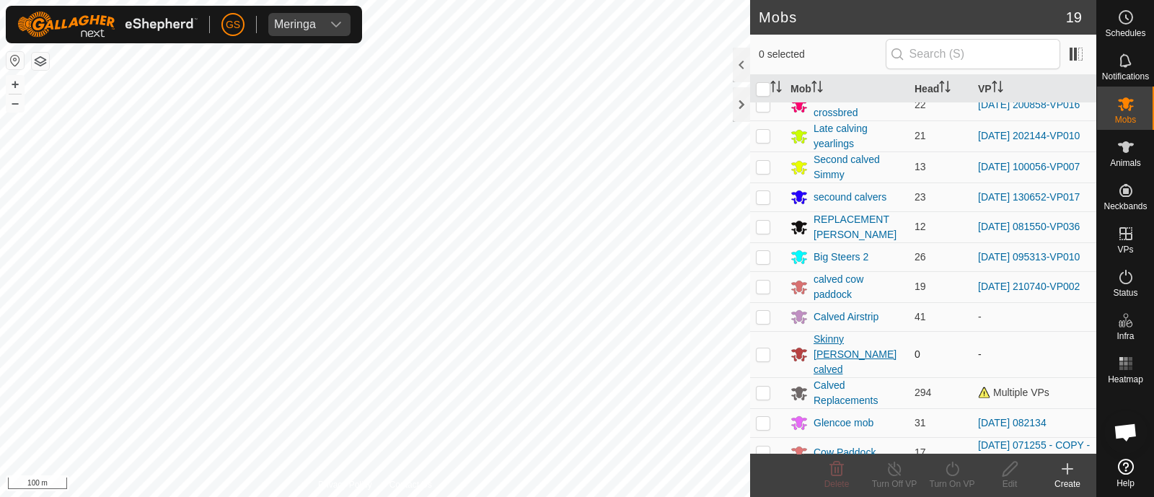
scroll to position [221, 0]
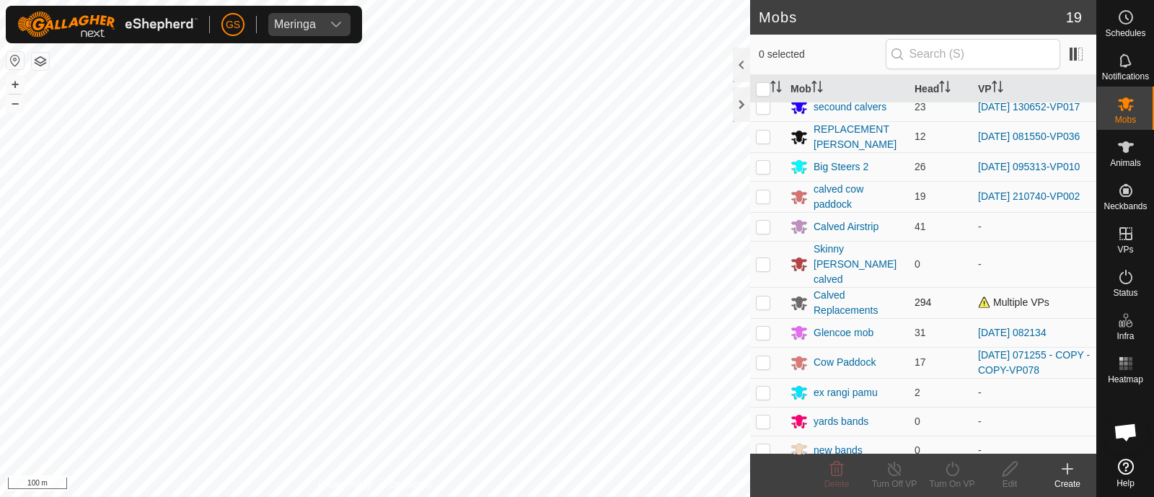
click at [759, 296] on p-checkbox at bounding box center [763, 302] width 14 height 12
click at [221, 177] on div "NB2479539943 2479539943 Calved Replacements - + – ⇧ i 20 m" at bounding box center [375, 248] width 750 height 497
click at [210, 182] on div "NB2479539943 2479539943 Calved Replacements - + – ⇧ i 20 m" at bounding box center [375, 248] width 750 height 497
click at [211, 180] on div "NB2479539943 2479539943 Calved Replacements - + – ⇧ i 20 m" at bounding box center [375, 248] width 750 height 497
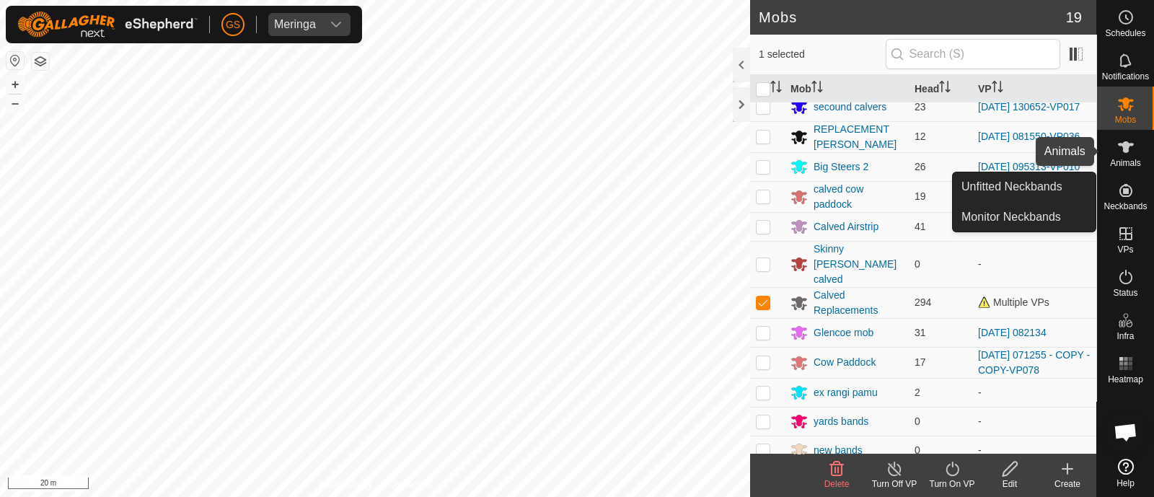
click at [1132, 155] on icon at bounding box center [1125, 146] width 17 height 17
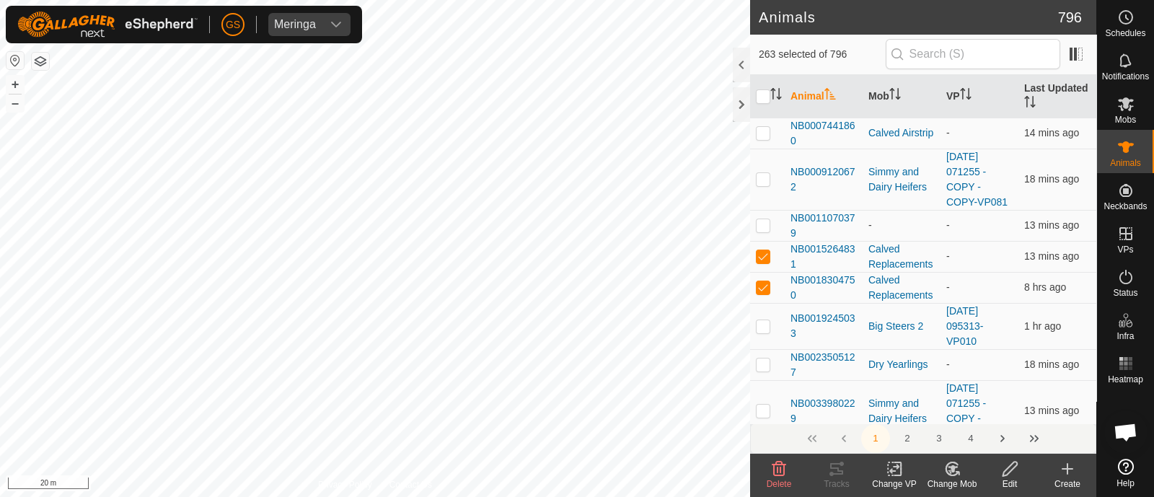
click at [947, 472] on icon at bounding box center [951, 468] width 12 height 13
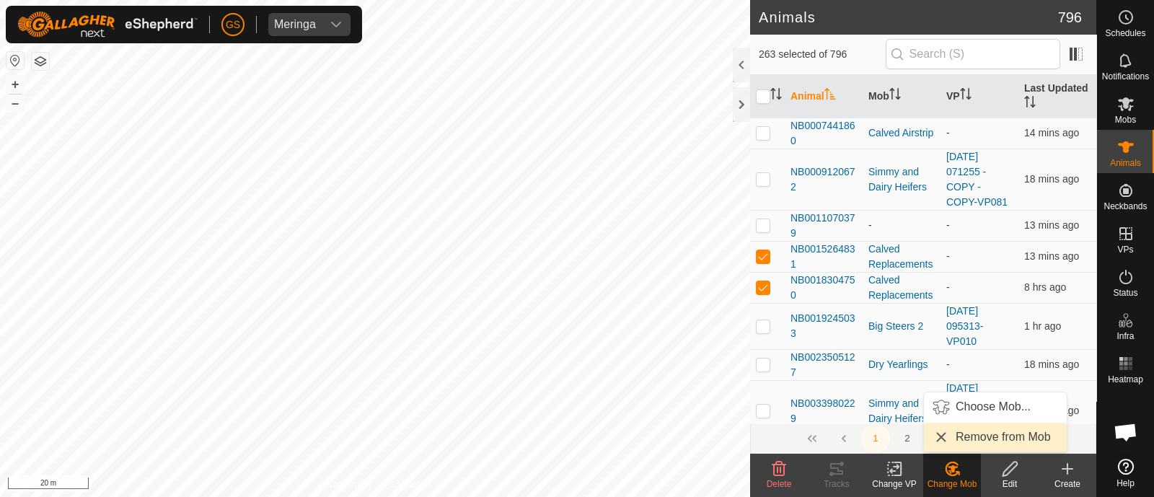
click at [975, 437] on link "Remove from Mob" at bounding box center [995, 437] width 143 height 29
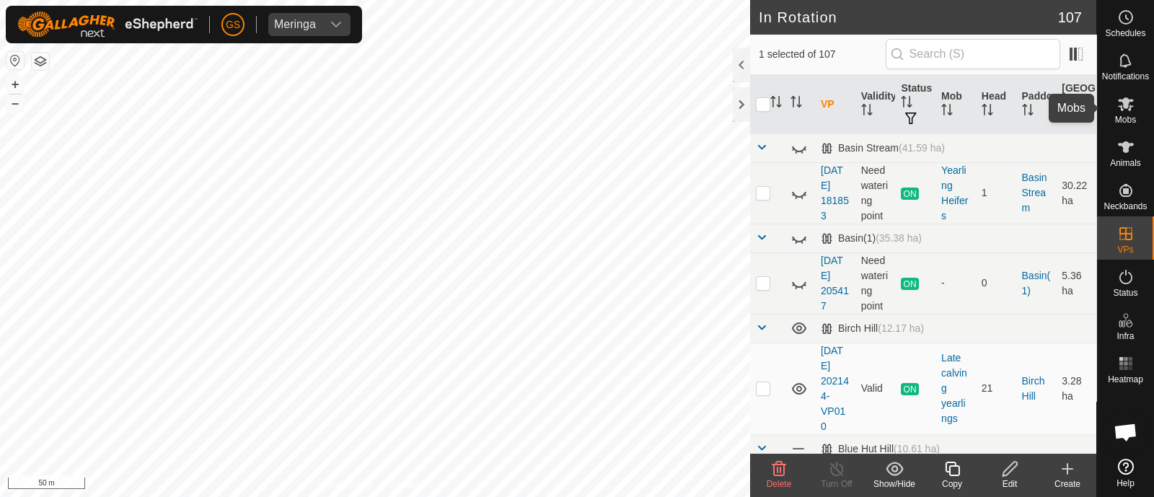
click at [1128, 102] on icon at bounding box center [1125, 103] width 17 height 17
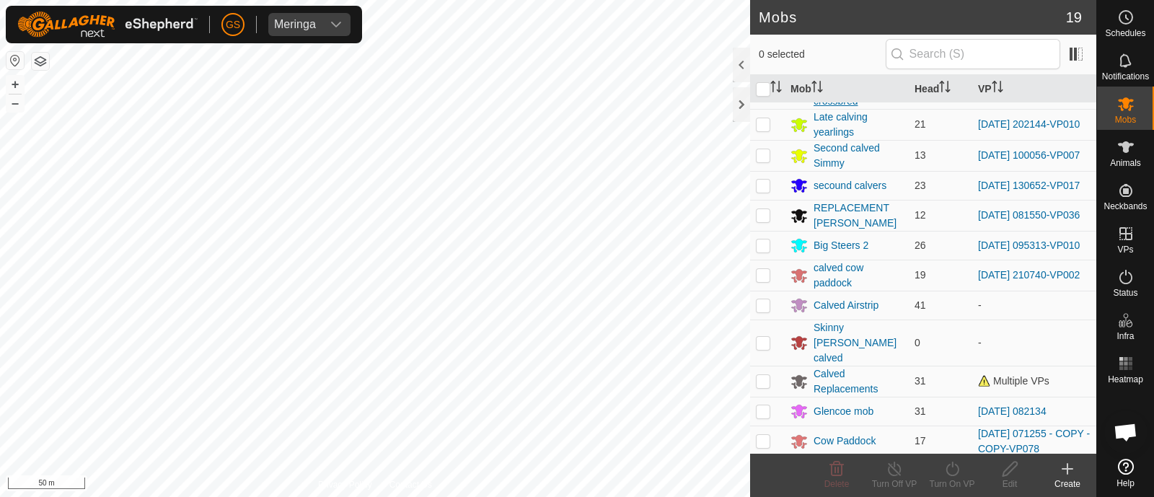
scroll to position [180, 0]
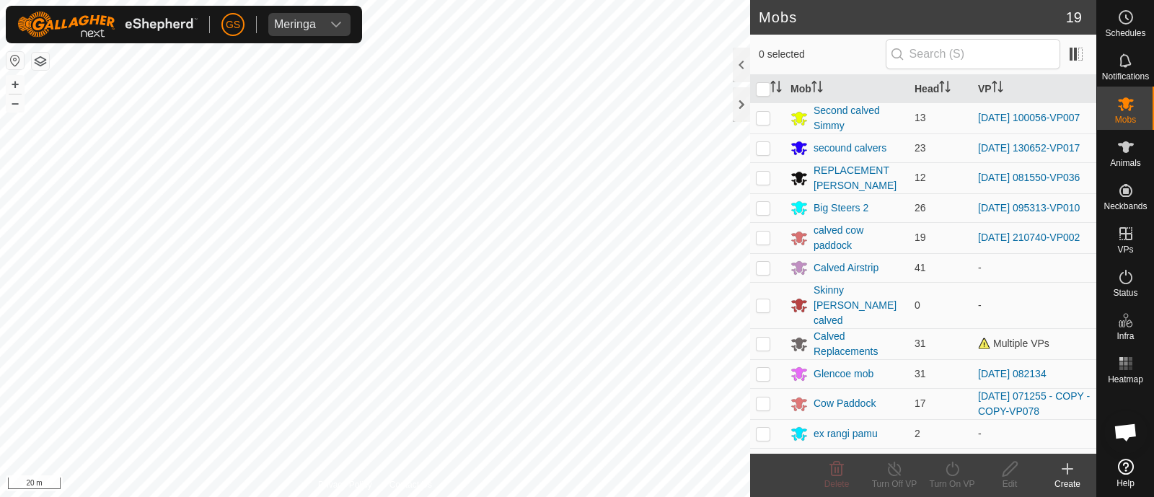
click at [267, 496] on html "[PERSON_NAME] Schedules Notifications Mobs Animals Neckbands VPs Status Infra H…" at bounding box center [577, 248] width 1154 height 497
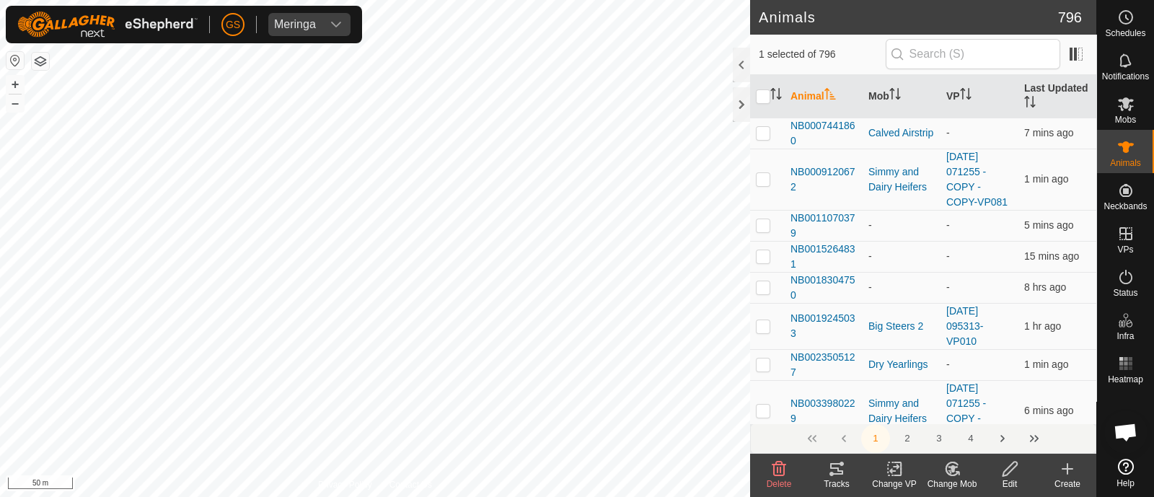
click at [953, 470] on icon at bounding box center [952, 468] width 10 height 7
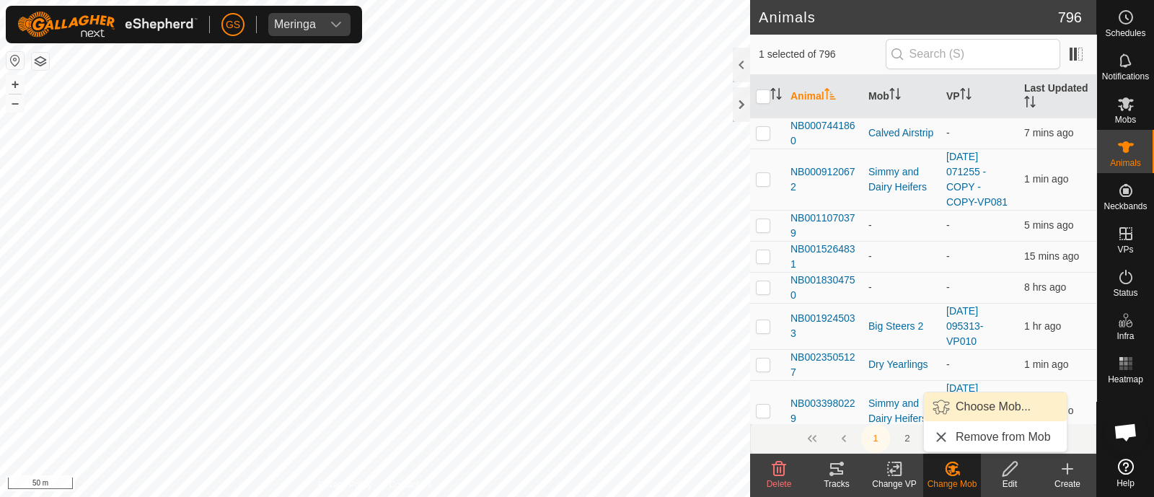
click at [963, 409] on link "Choose Mob..." at bounding box center [995, 406] width 143 height 29
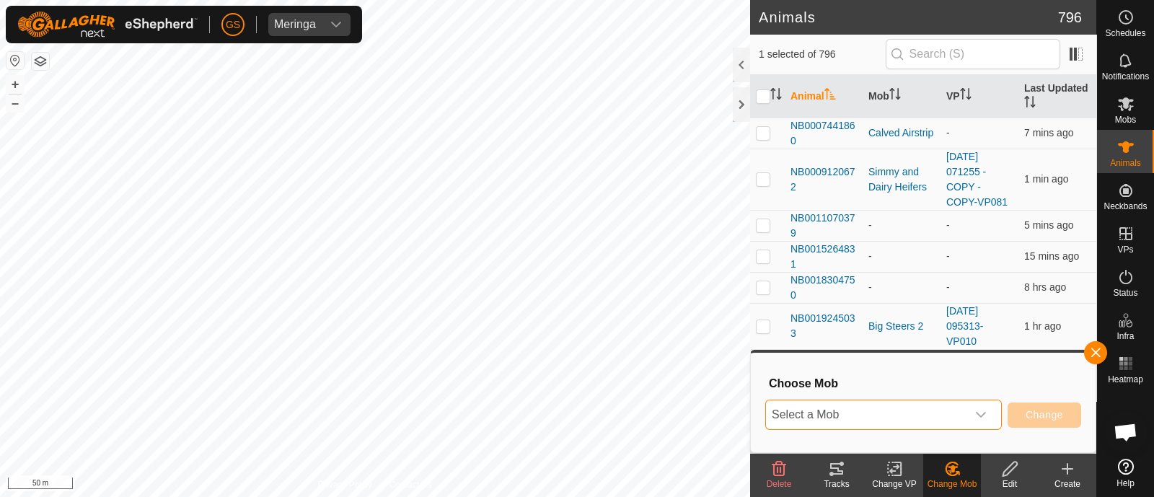
click at [955, 409] on span "Select a Mob" at bounding box center [866, 414] width 200 height 29
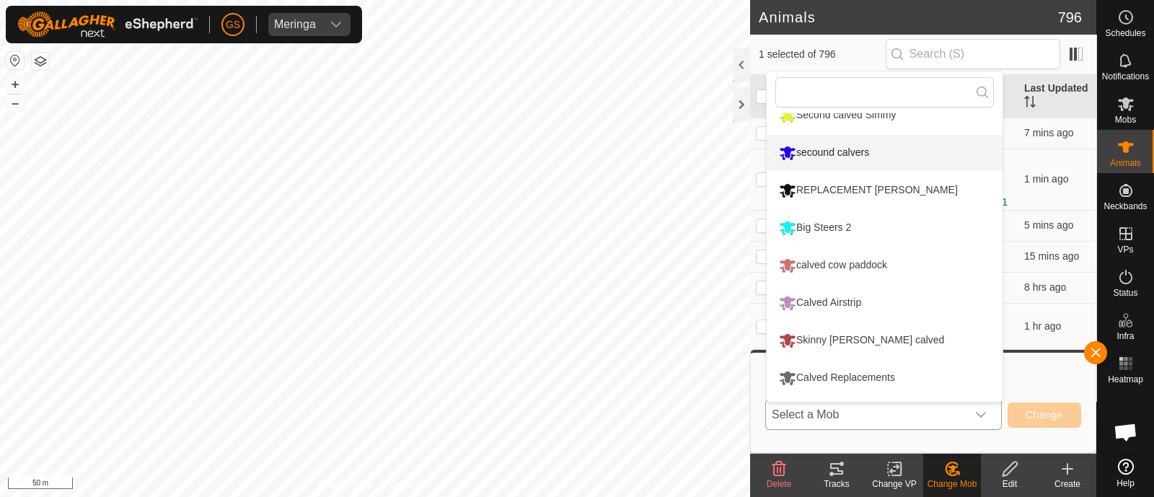
scroll to position [280, 0]
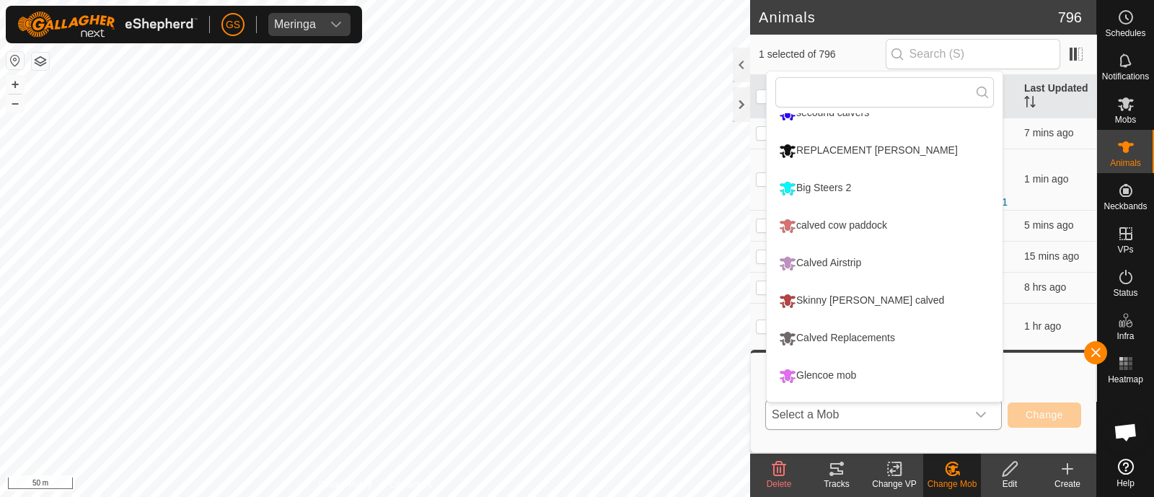
click at [813, 376] on li "Glencoe mob" at bounding box center [884, 376] width 236 height 36
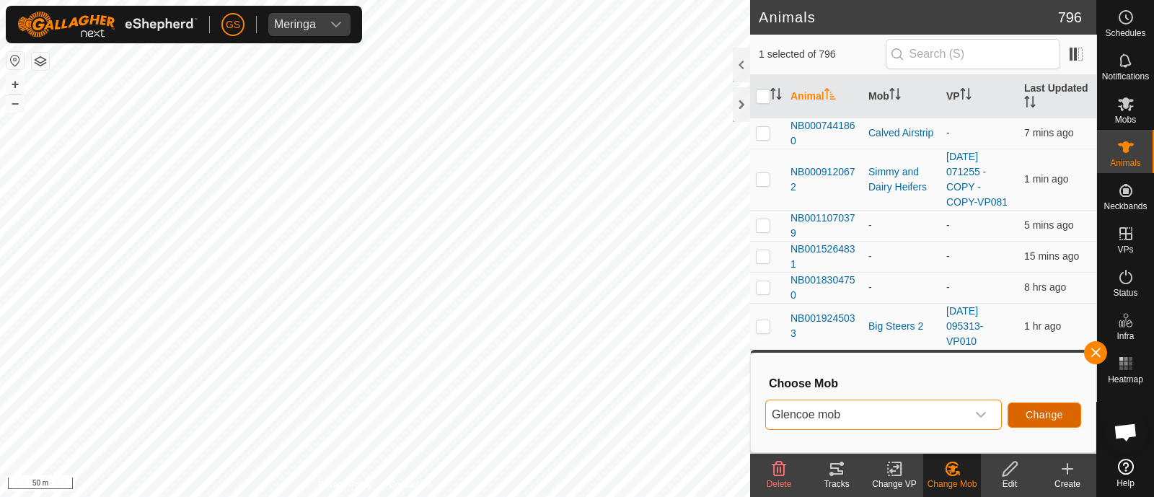
click at [1030, 418] on span "Change" at bounding box center [1043, 415] width 37 height 12
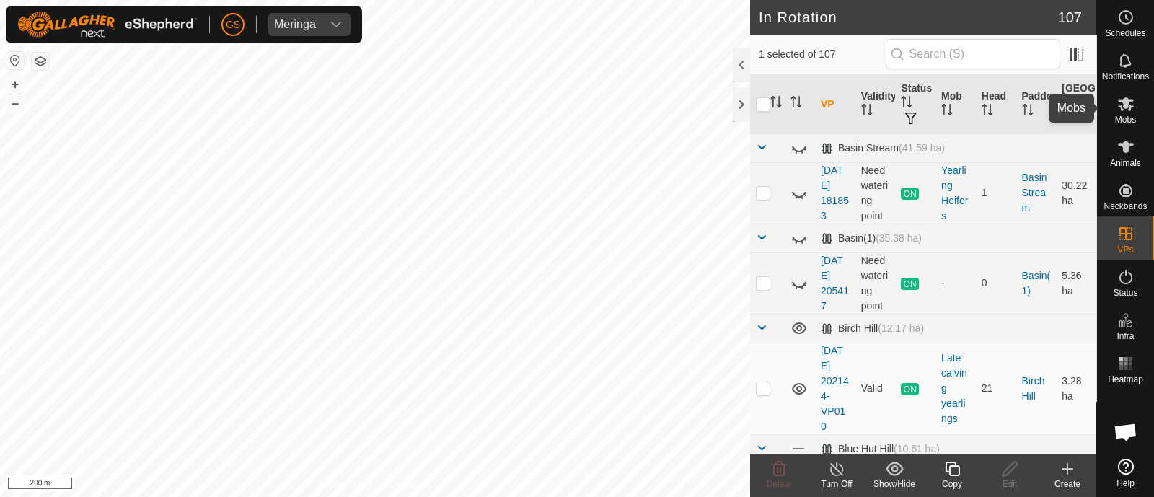
click at [1124, 107] on icon at bounding box center [1126, 104] width 16 height 14
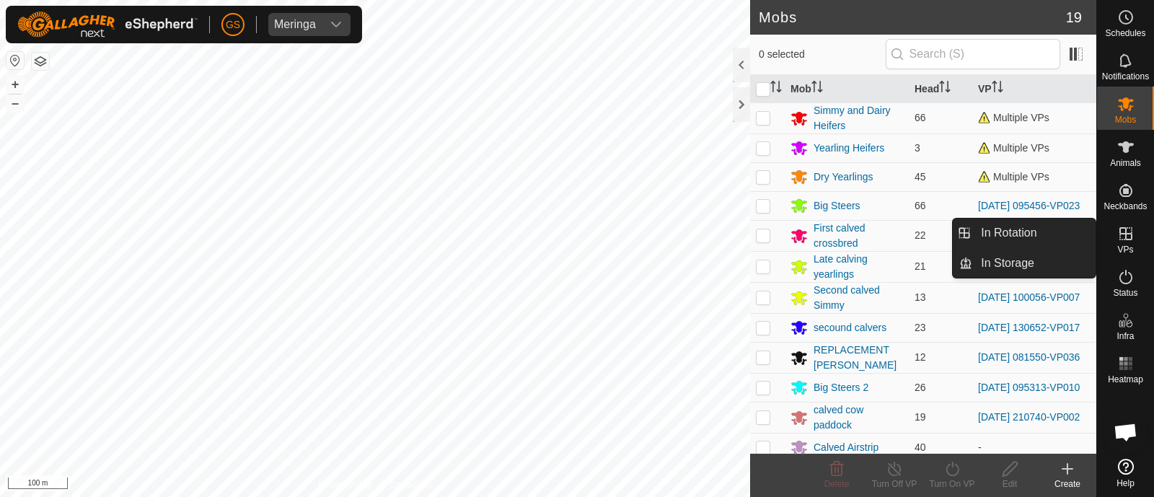
click at [1125, 236] on icon at bounding box center [1125, 233] width 13 height 13
click at [1125, 236] on icon at bounding box center [1125, 233] width 17 height 17
click at [1127, 235] on icon at bounding box center [1125, 233] width 17 height 17
click at [1073, 236] on link "In Rotation" at bounding box center [1033, 232] width 123 height 29
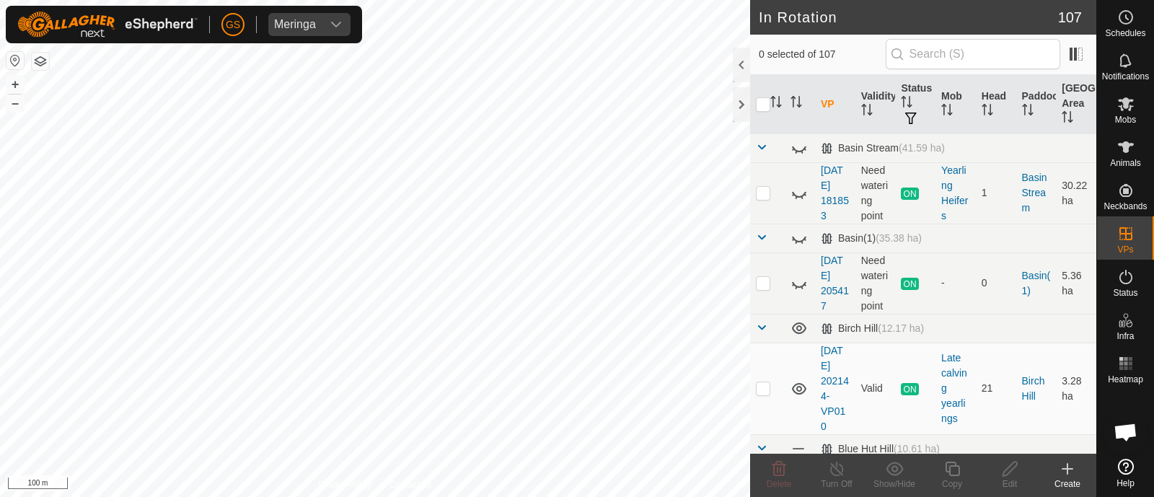
click at [1066, 464] on icon at bounding box center [1066, 468] width 17 height 17
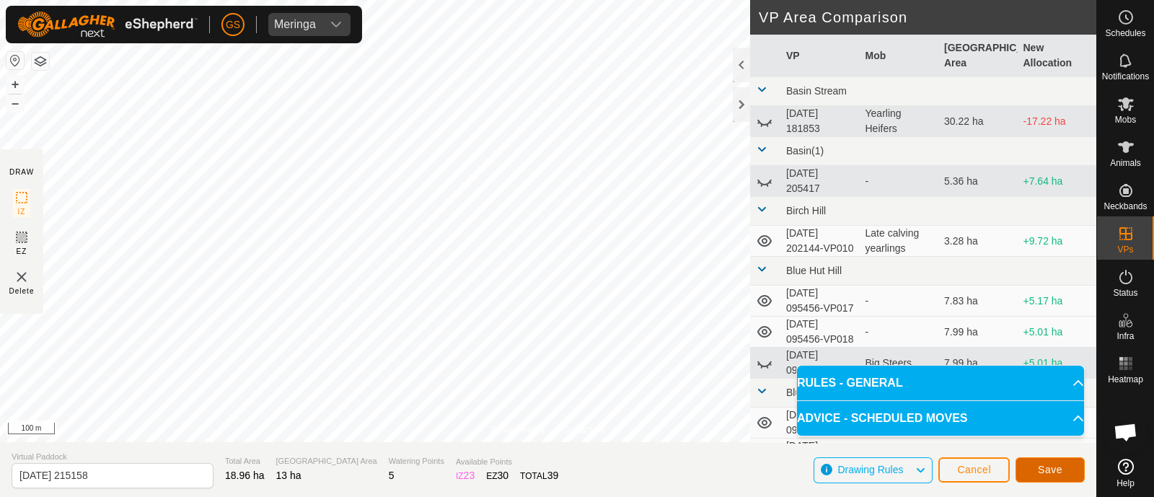
click at [1058, 470] on span "Save" at bounding box center [1050, 470] width 25 height 12
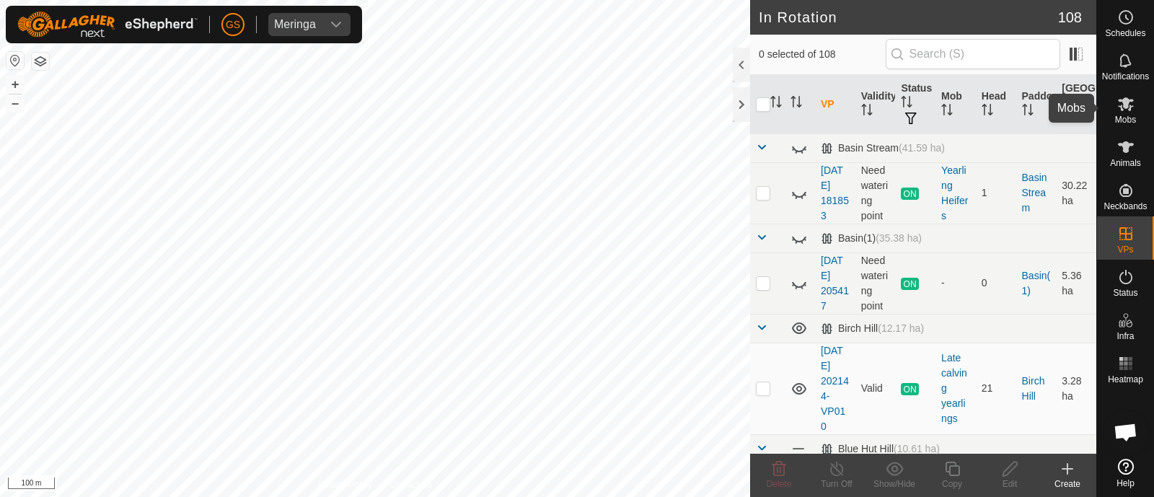
click at [1130, 105] on icon at bounding box center [1126, 104] width 16 height 14
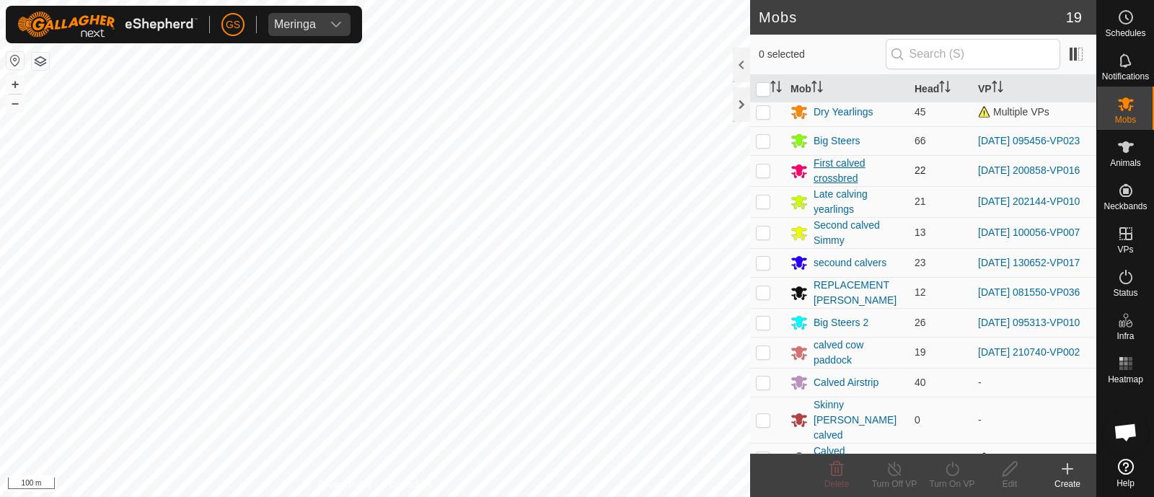
scroll to position [89, 0]
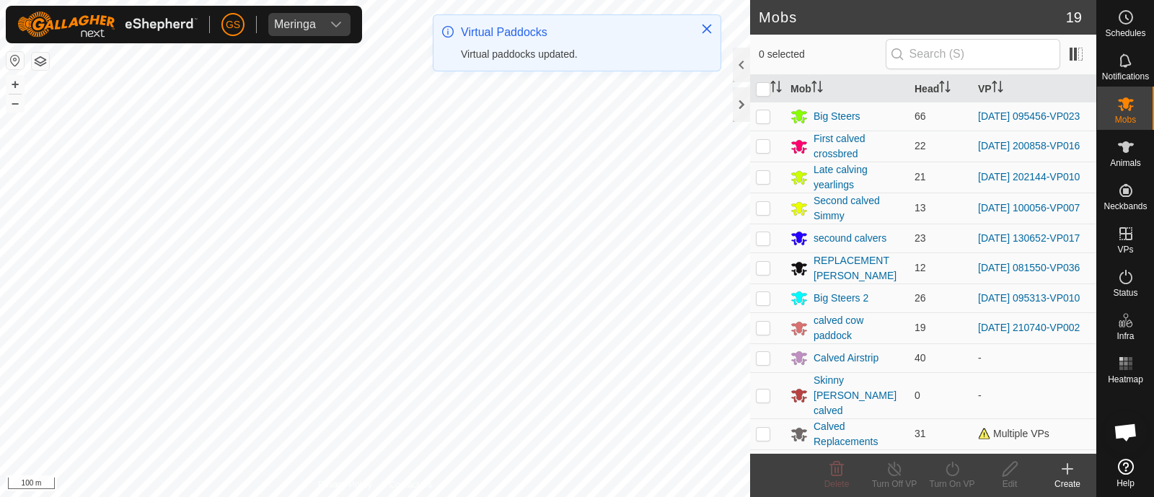
click at [761, 363] on p-checkbox at bounding box center [763, 358] width 14 height 12
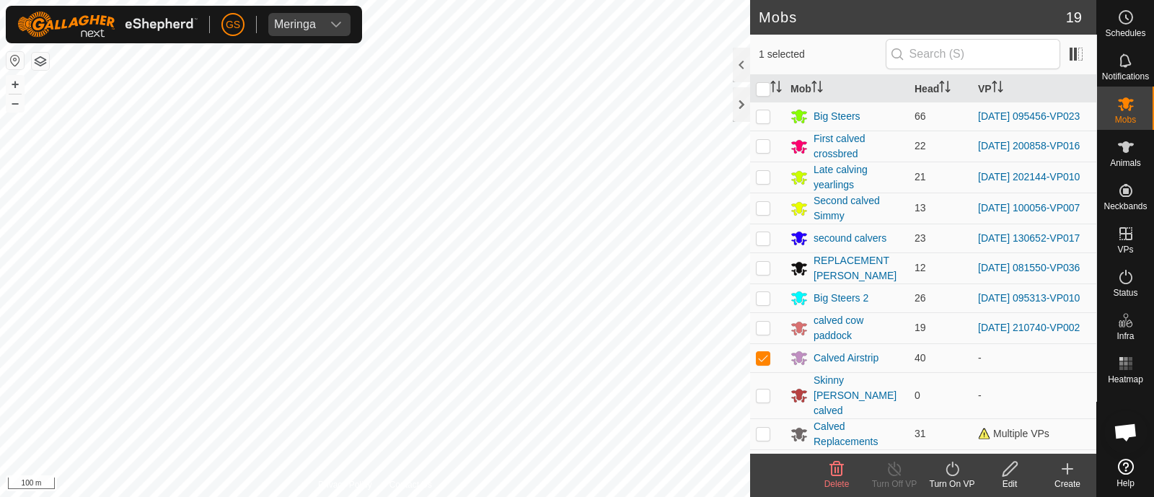
click at [946, 463] on icon at bounding box center [952, 468] width 18 height 17
click at [948, 438] on link "Now" at bounding box center [995, 437] width 143 height 29
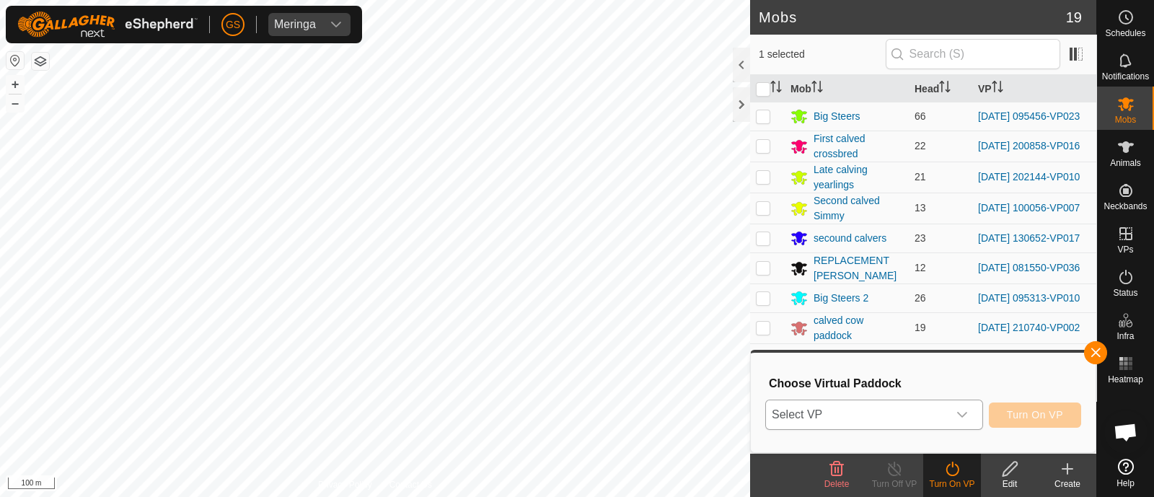
click at [954, 414] on div "dropdown trigger" at bounding box center [961, 414] width 29 height 29
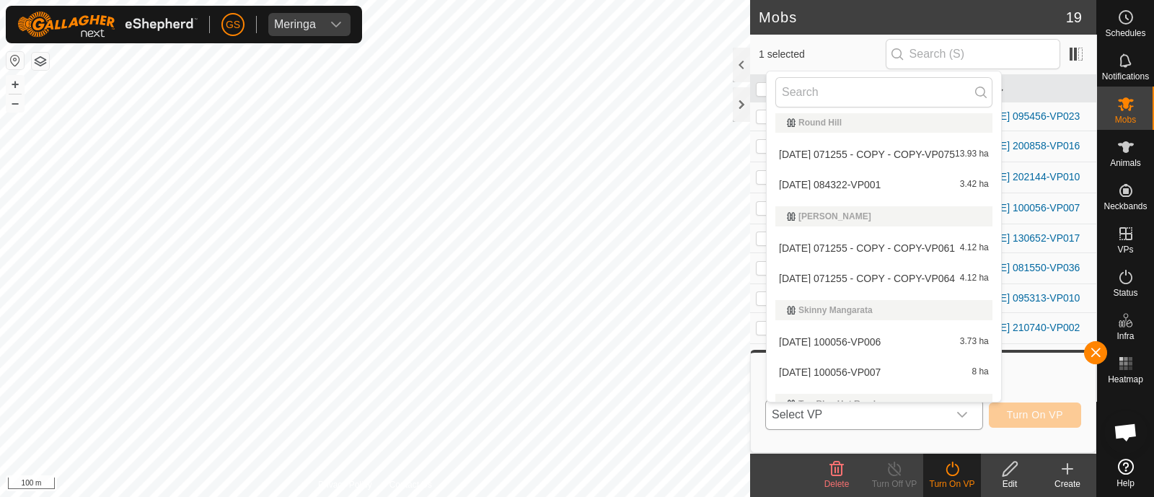
scroll to position [3598, 0]
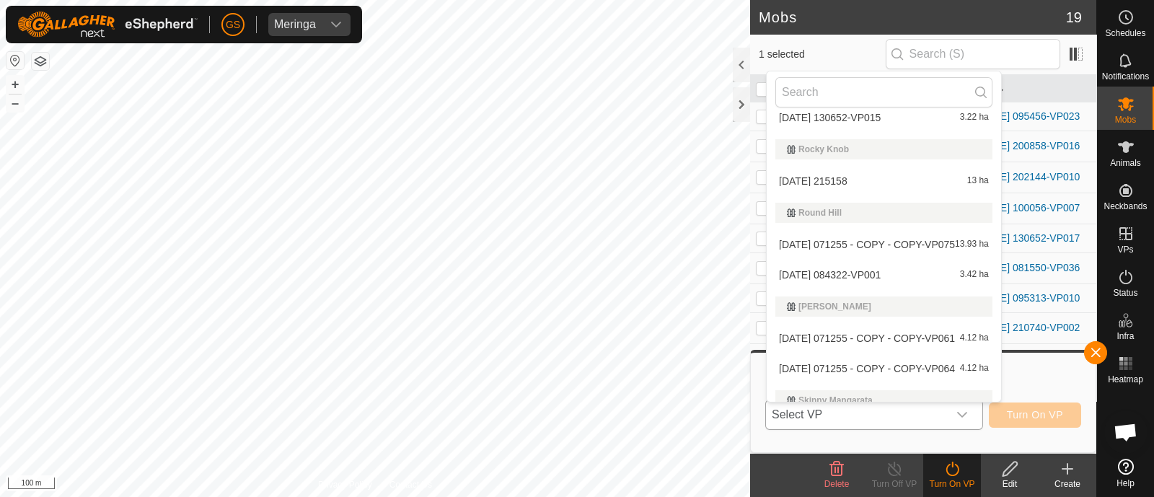
click at [844, 180] on li "[DATE] 215158 13 ha" at bounding box center [883, 181] width 234 height 29
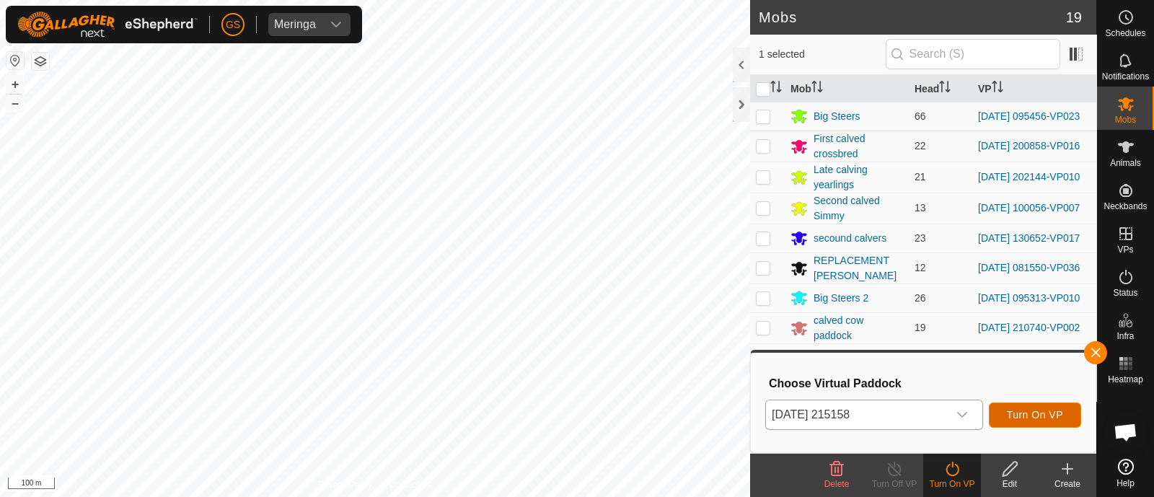
click at [1051, 416] on span "Turn On VP" at bounding box center [1035, 415] width 56 height 12
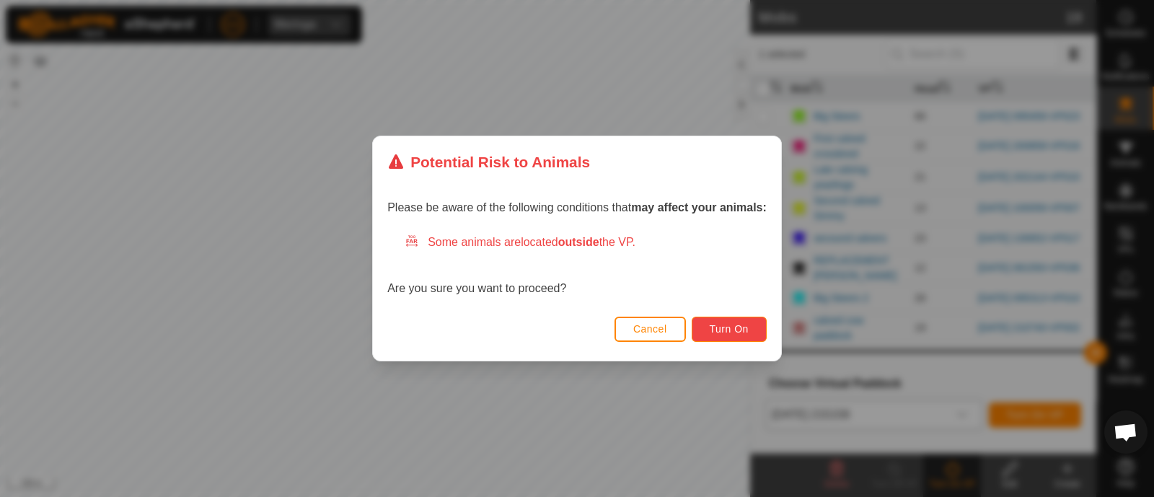
click at [737, 333] on button "Turn On" at bounding box center [728, 329] width 75 height 25
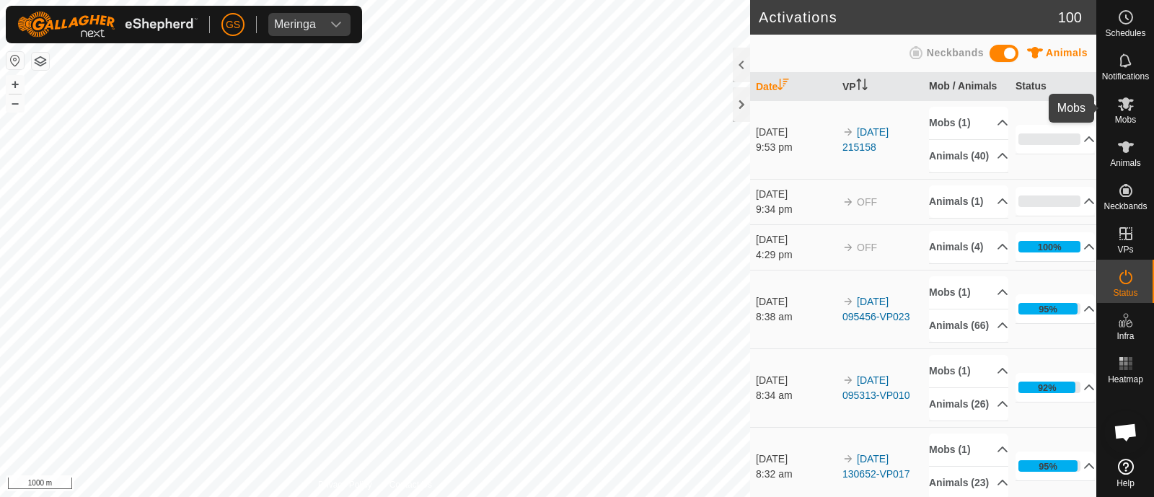
click at [1132, 107] on icon at bounding box center [1125, 103] width 17 height 17
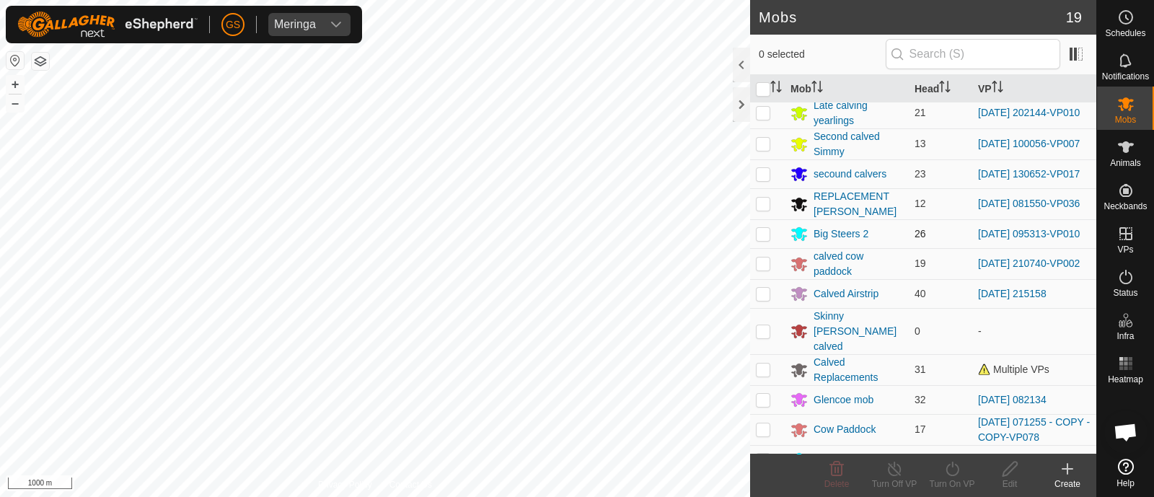
scroll to position [180, 0]
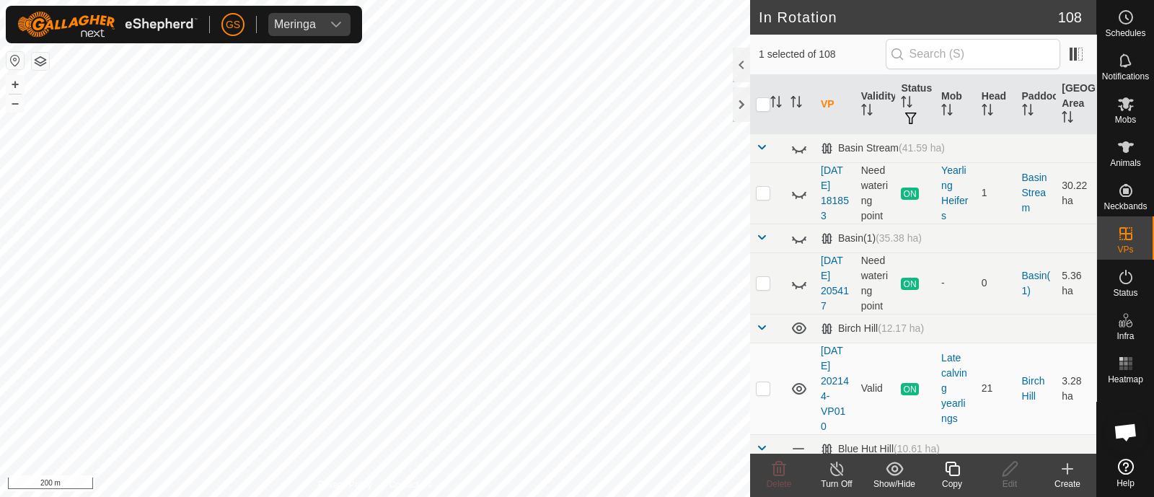
click at [946, 468] on icon at bounding box center [952, 468] width 18 height 17
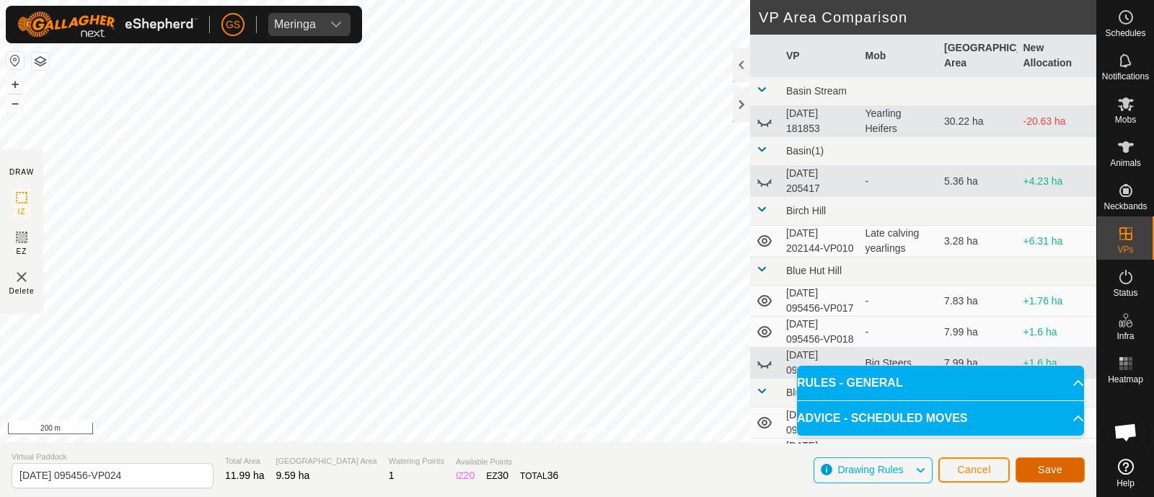
click at [1049, 466] on span "Save" at bounding box center [1050, 470] width 25 height 12
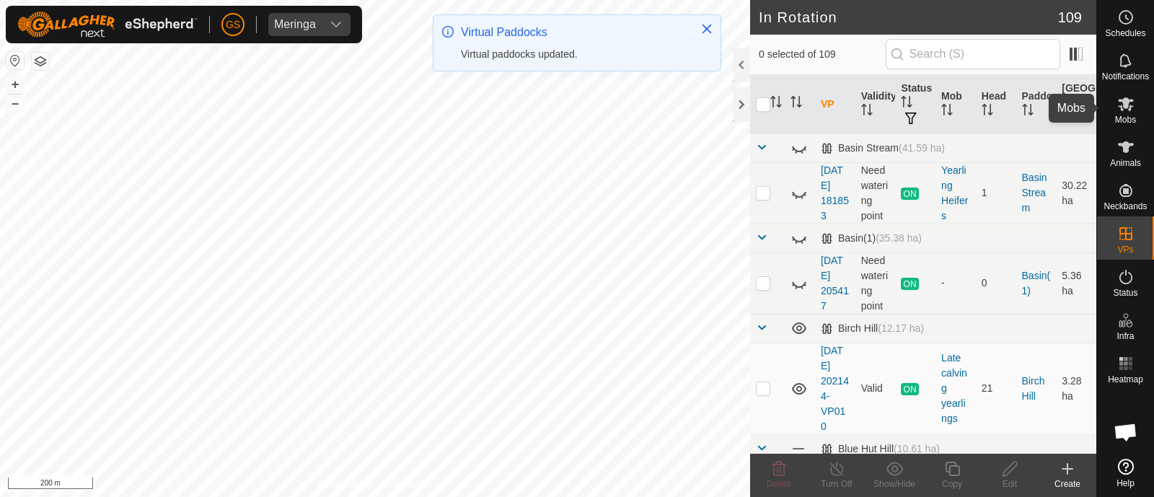
click at [1125, 110] on icon at bounding box center [1125, 103] width 17 height 17
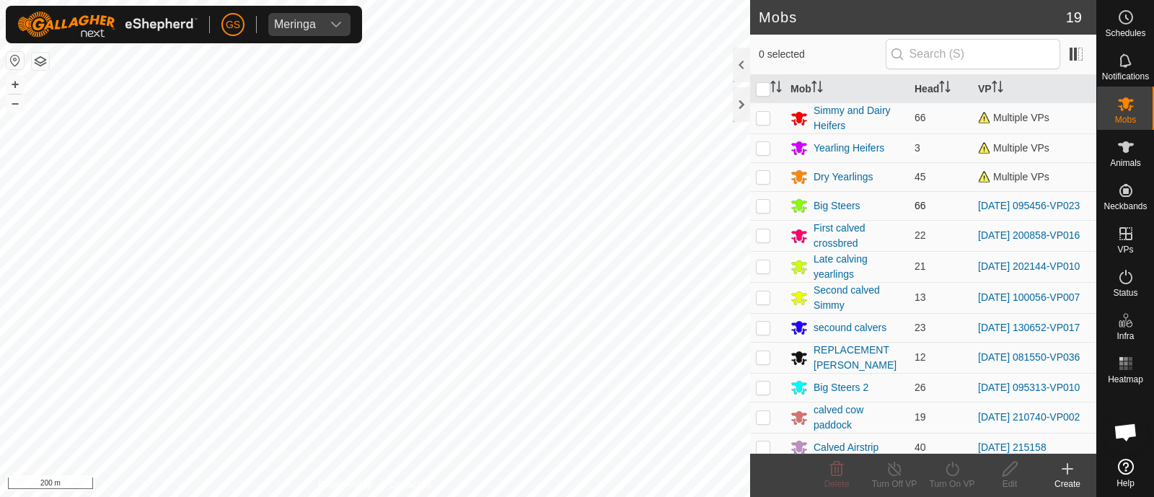
click at [758, 207] on p-checkbox at bounding box center [763, 206] width 14 height 12
click at [952, 474] on icon at bounding box center [952, 468] width 18 height 17
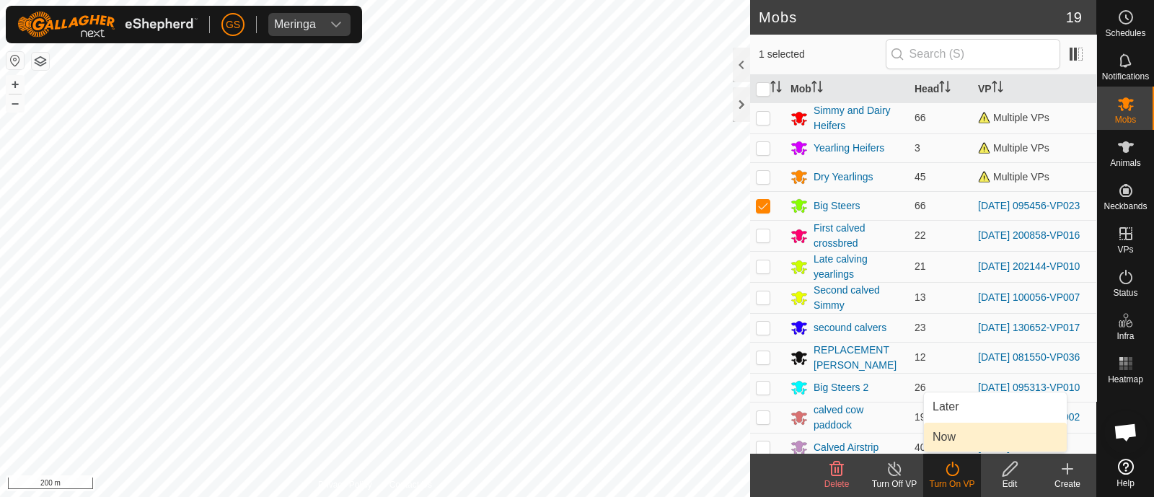
click at [945, 443] on link "Now" at bounding box center [995, 437] width 143 height 29
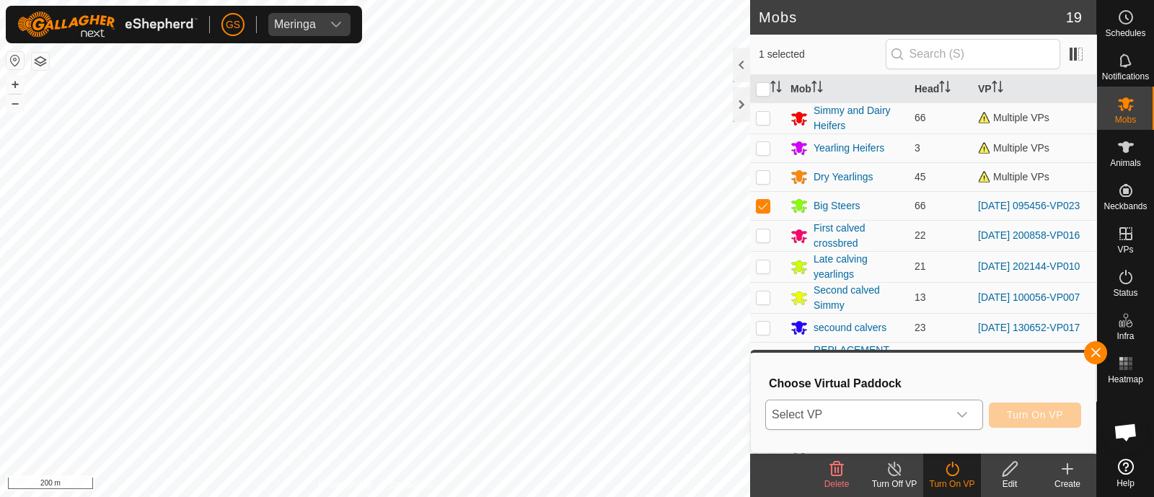
click at [937, 406] on span "Select VP" at bounding box center [857, 414] width 182 height 29
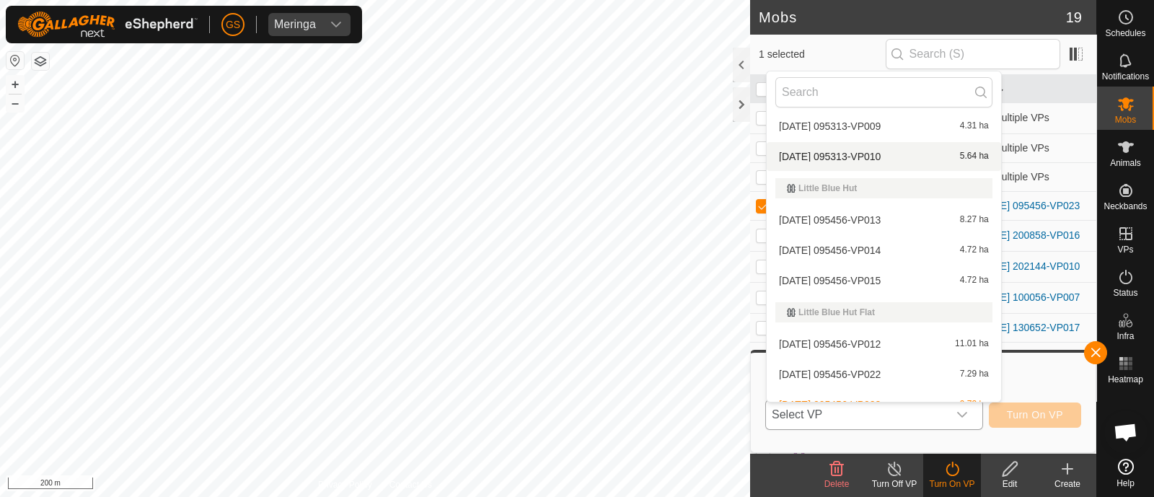
scroll to position [2073, 0]
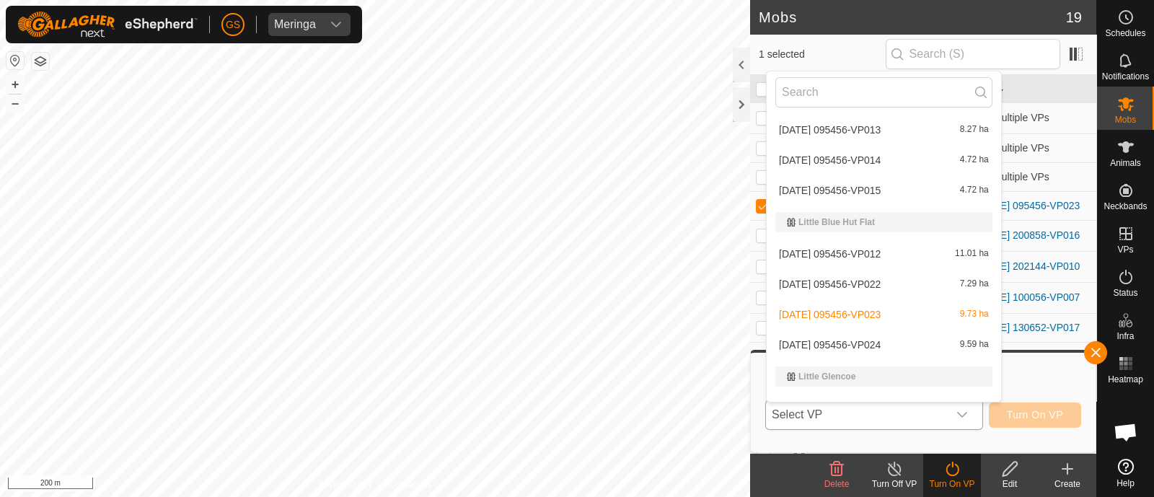
click at [873, 339] on li "[DATE] 095456-VP024 9.59 ha" at bounding box center [883, 344] width 234 height 29
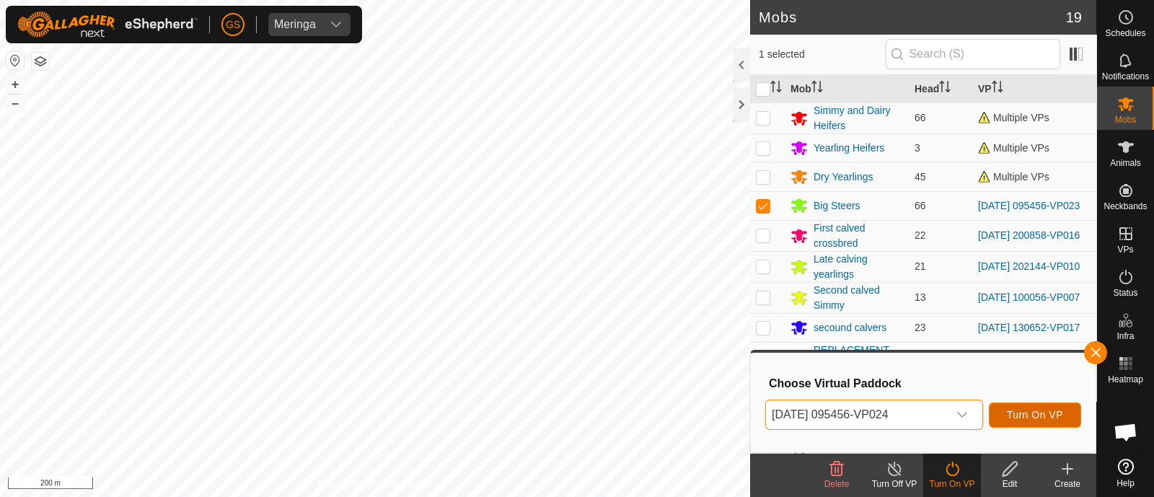
click at [1043, 406] on button "Turn On VP" at bounding box center [1034, 414] width 92 height 25
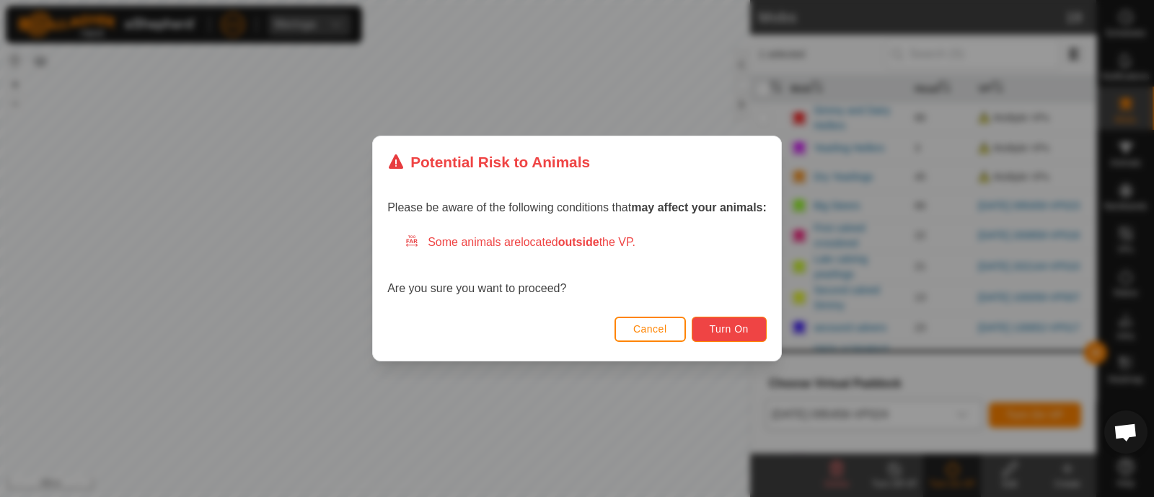
click at [739, 329] on span "Turn On" at bounding box center [728, 329] width 39 height 12
